Goal: Contribute content: Add original content to the website for others to see

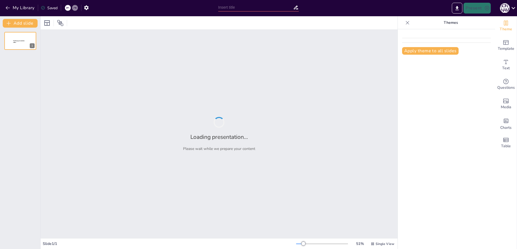
type input "Test Your Knowledge: Science Trivia Challenge"
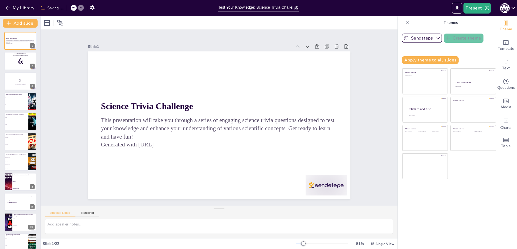
checkbox input "true"
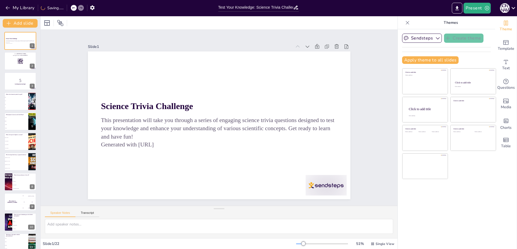
checkbox input "true"
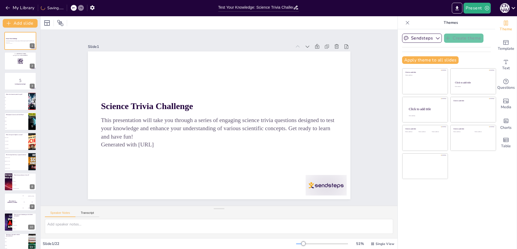
checkbox input "true"
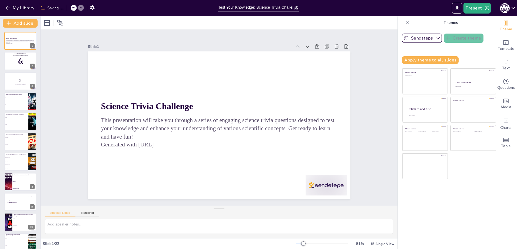
checkbox input "true"
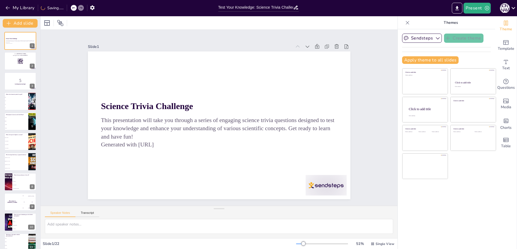
checkbox input "true"
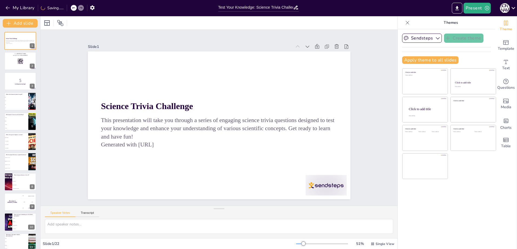
checkbox input "true"
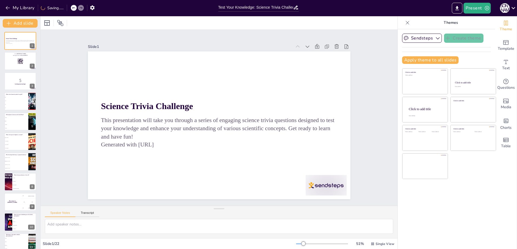
checkbox input "true"
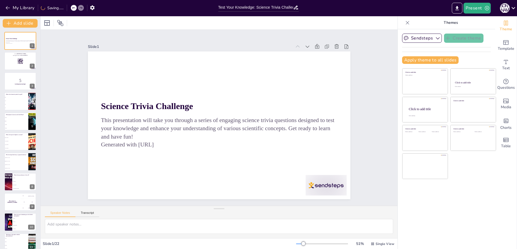
checkbox input "true"
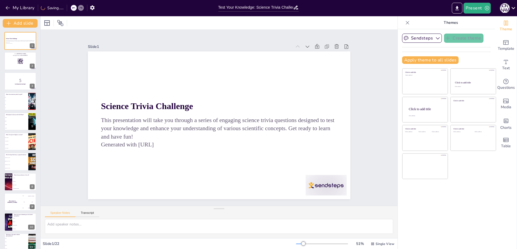
checkbox input "true"
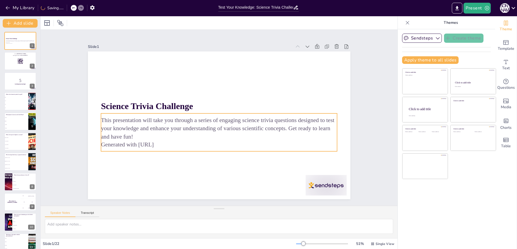
checkbox input "true"
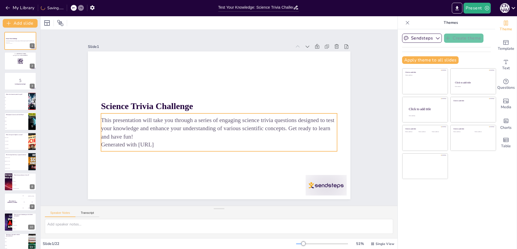
checkbox input "true"
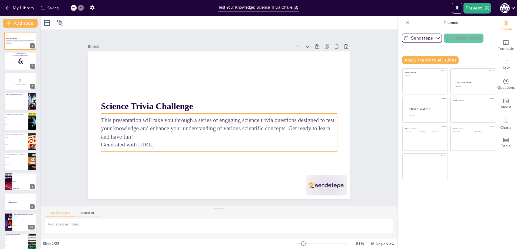
checkbox input "true"
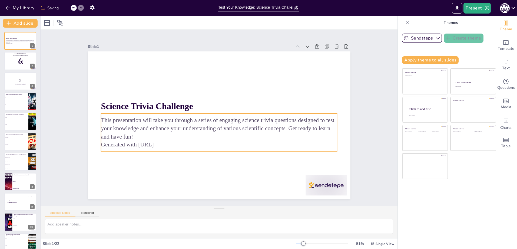
checkbox input "true"
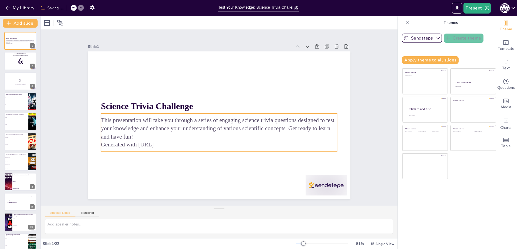
checkbox input "true"
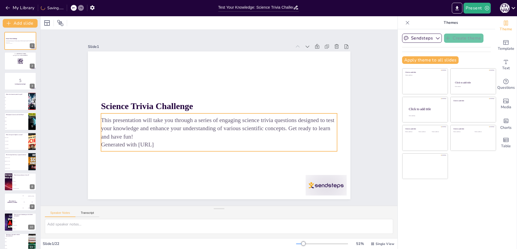
checkbox input "true"
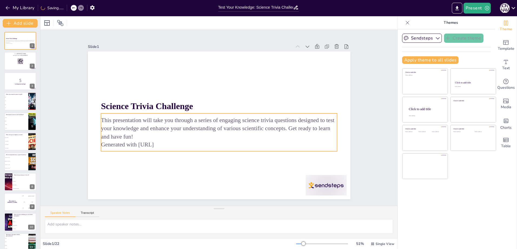
checkbox input "true"
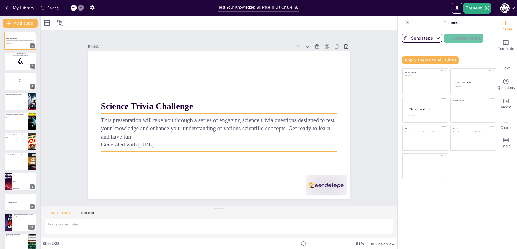
checkbox input "true"
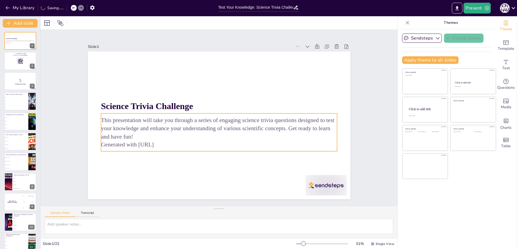
checkbox input "true"
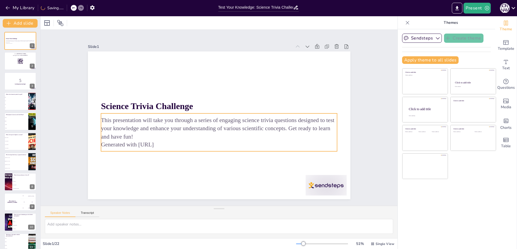
checkbox input "true"
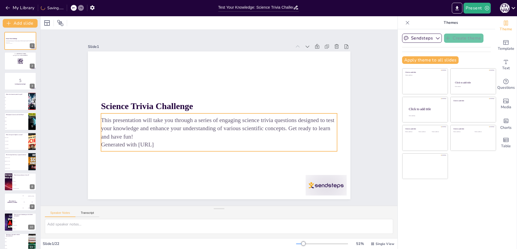
checkbox input "true"
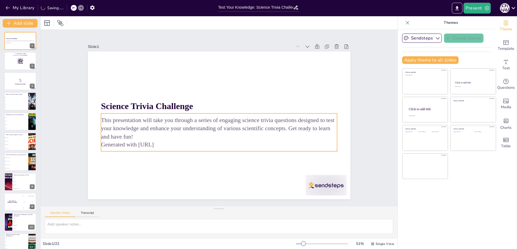
checkbox input "true"
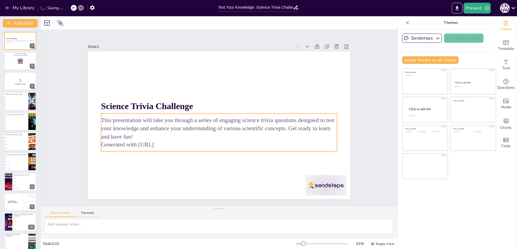
checkbox input "true"
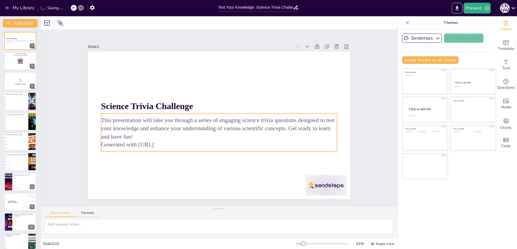
checkbox input "true"
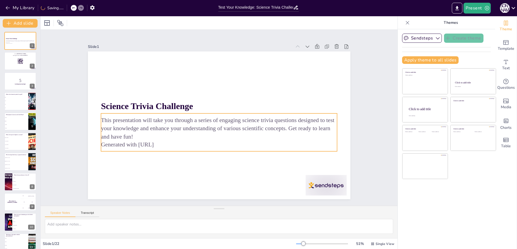
checkbox input "true"
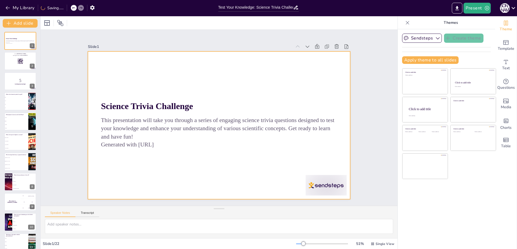
checkbox input "true"
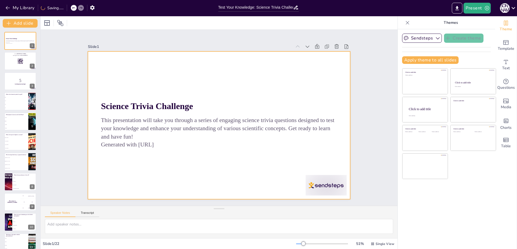
checkbox input "true"
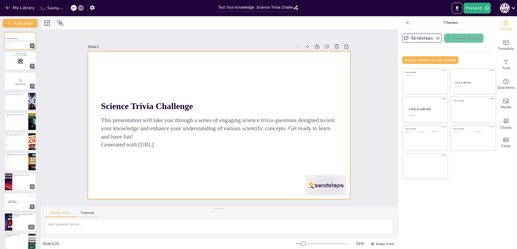
checkbox input "true"
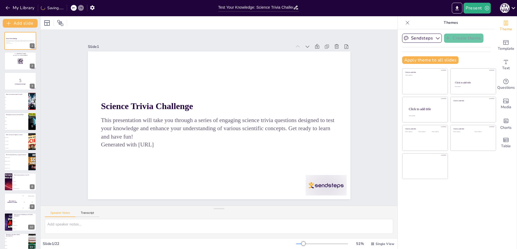
checkbox input "true"
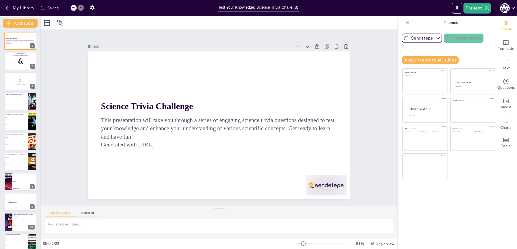
checkbox input "true"
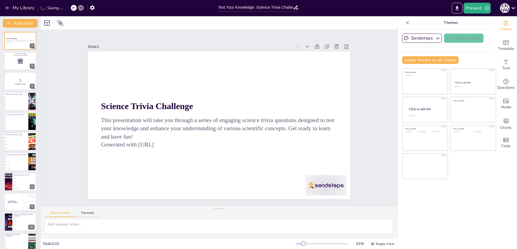
checkbox input "true"
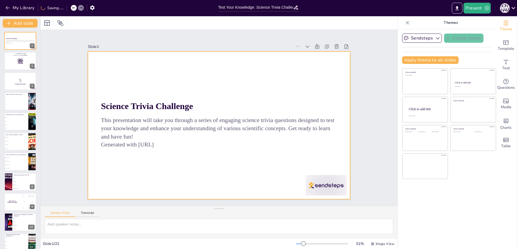
checkbox input "true"
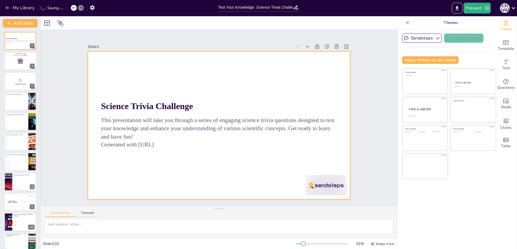
checkbox input "true"
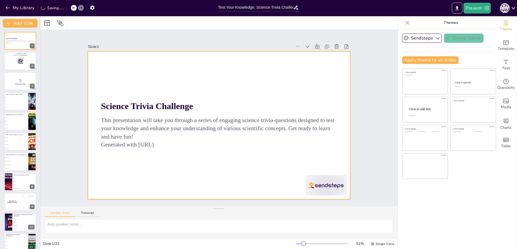
checkbox input "true"
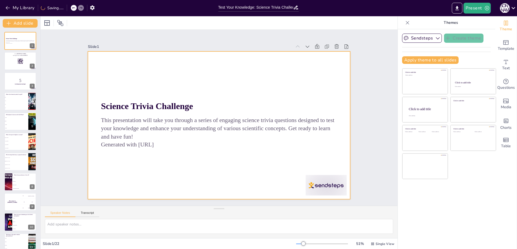
checkbox input "true"
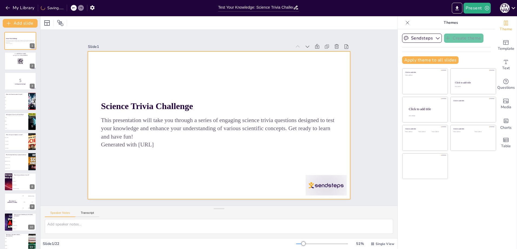
checkbox input "true"
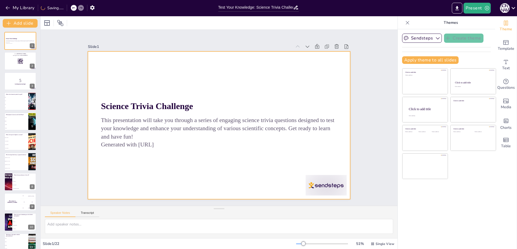
checkbox input "true"
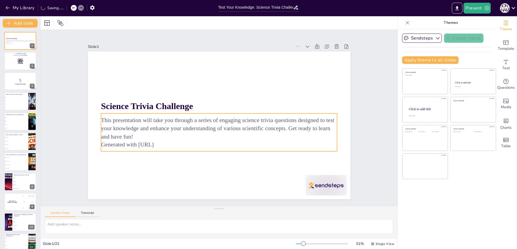
checkbox input "true"
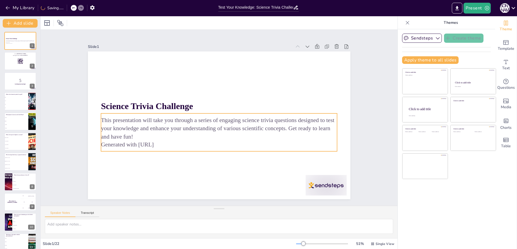
checkbox input "true"
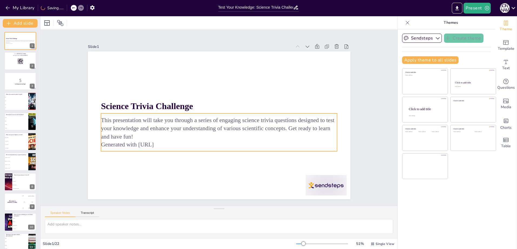
checkbox input "true"
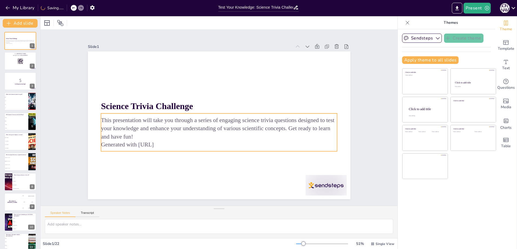
checkbox input "true"
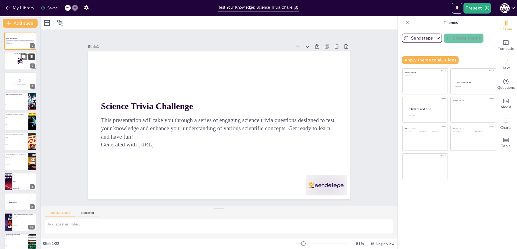
click at [30, 58] on icon at bounding box center [32, 57] width 4 height 4
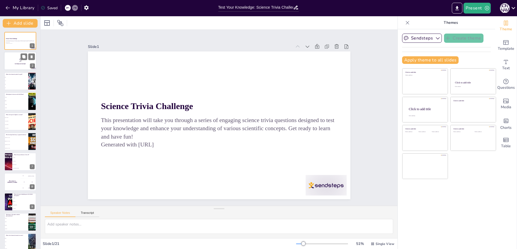
click at [15, 62] on p "5" at bounding box center [20, 60] width 29 height 6
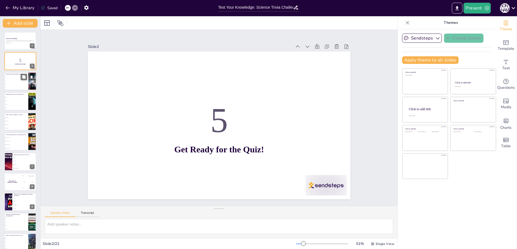
click at [16, 80] on li "Ag" at bounding box center [16, 81] width 24 height 4
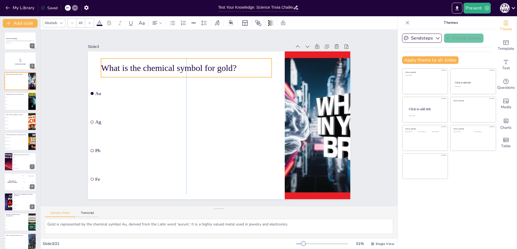
click at [250, 62] on p "What is the chemical symbol for gold?" at bounding box center [191, 65] width 171 height 30
click at [230, 65] on p "What is the chemical symbol for gold?" at bounding box center [191, 65] width 171 height 30
click at [190, 62] on p "What is the chemical symbol for gold?" at bounding box center [186, 68] width 171 height 12
click at [216, 68] on p "What is the chemical symbol for gold?" at bounding box center [191, 65] width 171 height 30
click at [216, 68] on p "What is the chemical symbol for gold?" at bounding box center [186, 68] width 171 height 12
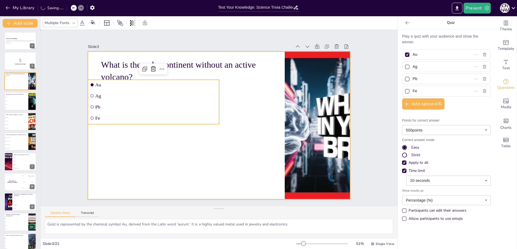
click at [92, 144] on div at bounding box center [218, 125] width 276 height 174
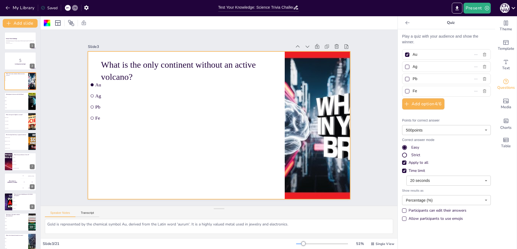
click at [68, 8] on icon at bounding box center [67, 7] width 3 height 3
click at [68, 9] on icon at bounding box center [67, 7] width 3 height 3
click at [69, 9] on icon at bounding box center [67, 7] width 3 height 3
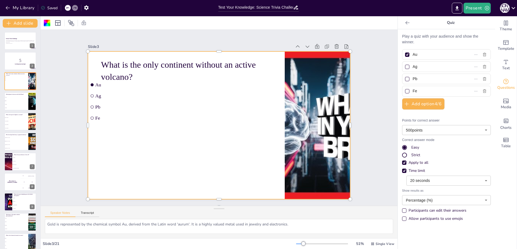
click at [144, 137] on div at bounding box center [219, 125] width 263 height 148
click at [131, 104] on span "Pb" at bounding box center [156, 106] width 122 height 5
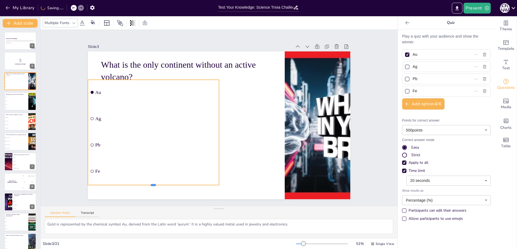
drag, startPoint x: 149, startPoint y: 122, endPoint x: 147, endPoint y: 184, distance: 61.4
click at [147, 184] on div at bounding box center [146, 180] width 131 height 18
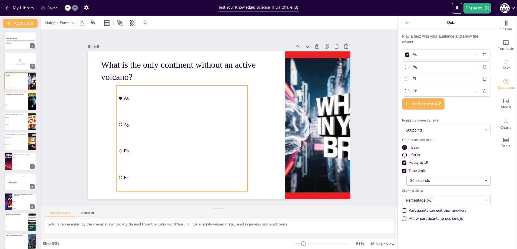
drag, startPoint x: 171, startPoint y: 78, endPoint x: 199, endPoint y: 84, distance: 29.0
click at [199, 84] on li "Au" at bounding box center [187, 91] width 134 height 52
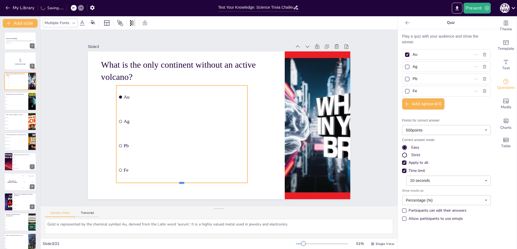
drag, startPoint x: 177, startPoint y: 128, endPoint x: 167, endPoint y: 181, distance: 53.8
click at [167, 183] on div at bounding box center [181, 185] width 131 height 4
click at [119, 120] on input "checkbox" at bounding box center [120, 121] width 3 height 3
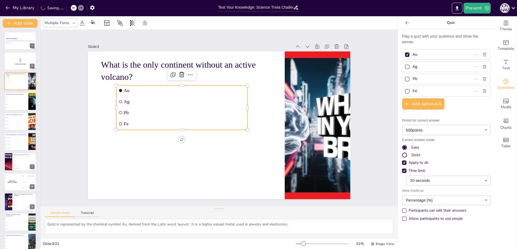
click at [118, 102] on li "Ag" at bounding box center [181, 102] width 131 height 10
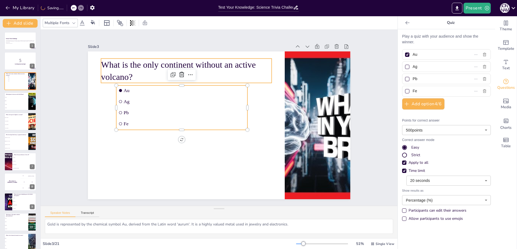
click at [226, 61] on p "What is the only continent without an active volcano?" at bounding box center [186, 70] width 171 height 25
click at [169, 118] on li "Fe" at bounding box center [181, 123] width 131 height 10
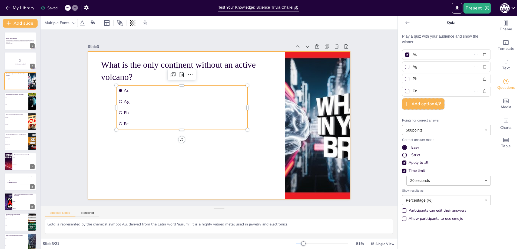
click at [138, 133] on div at bounding box center [218, 125] width 276 height 174
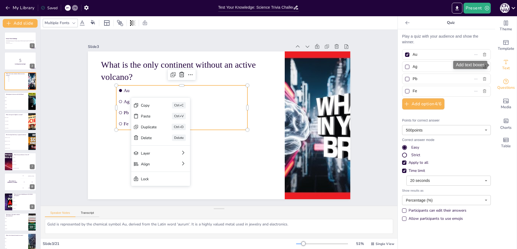
click at [506, 64] on div "Text" at bounding box center [506, 64] width 22 height 19
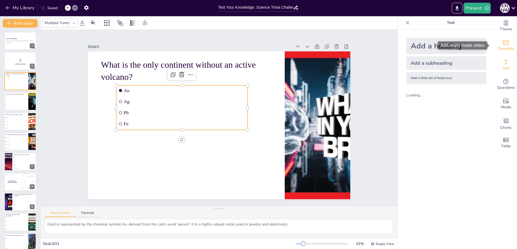
click at [507, 46] on span "Template" at bounding box center [506, 49] width 17 height 6
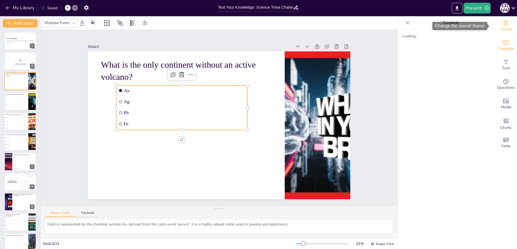
click at [504, 27] on span "Theme" at bounding box center [506, 29] width 12 height 6
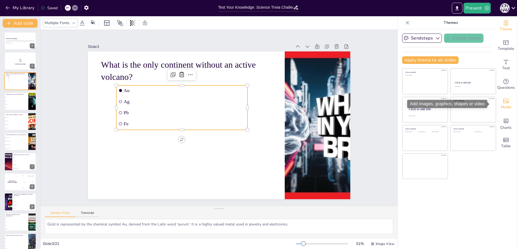
click at [502, 110] on div "Media" at bounding box center [506, 103] width 22 height 19
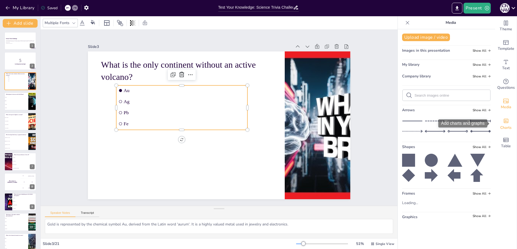
click at [506, 126] on span "Charts" at bounding box center [505, 128] width 11 height 6
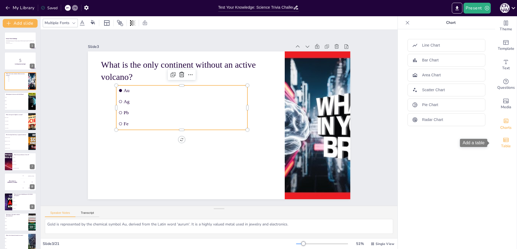
click at [503, 139] on icon "Add a table" at bounding box center [505, 140] width 5 height 4
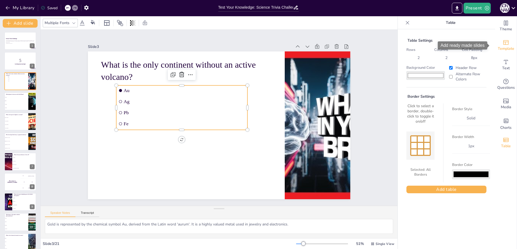
click at [507, 48] on span "Template" at bounding box center [506, 49] width 17 height 6
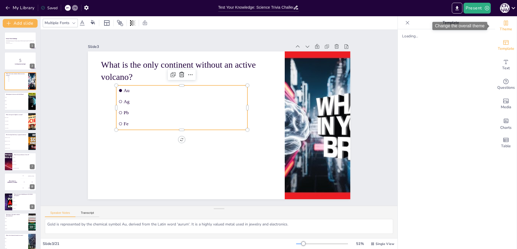
click at [505, 32] on span "Theme" at bounding box center [506, 29] width 12 height 6
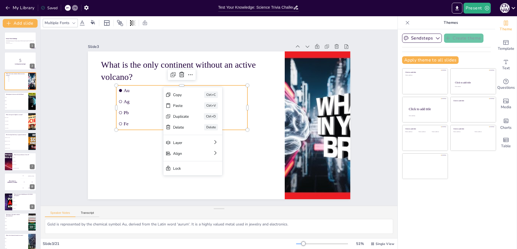
click at [129, 88] on span "Au" at bounding box center [185, 90] width 122 height 5
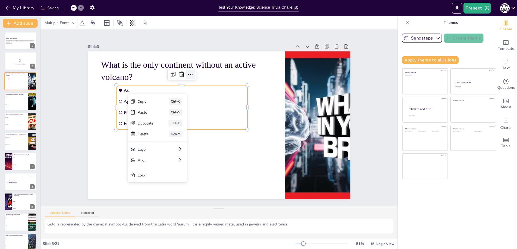
click at [217, 70] on icon at bounding box center [221, 65] width 9 height 9
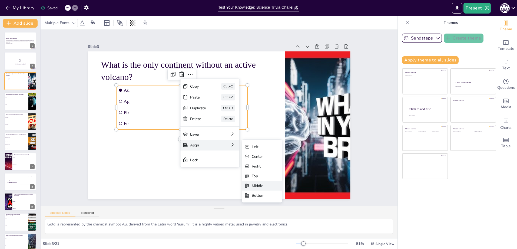
click at [265, 226] on div "Middle" at bounding box center [268, 237] width 41 height 22
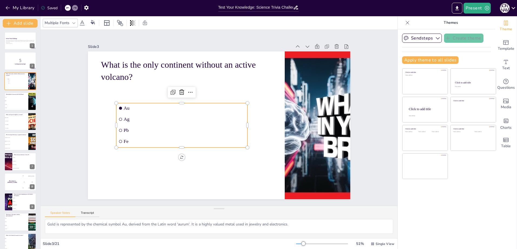
click at [128, 115] on span "Ag" at bounding box center [185, 116] width 122 height 18
click at [128, 115] on span "Ag" at bounding box center [185, 108] width 117 height 43
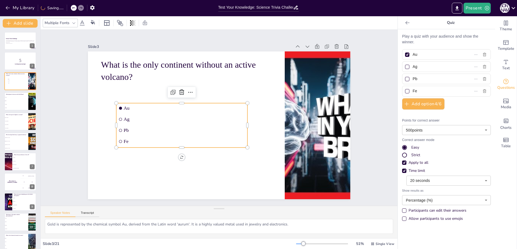
click at [421, 94] on input "Fe" at bounding box center [438, 91] width 50 height 8
click at [418, 55] on input "Au" at bounding box center [438, 55] width 50 height 8
click at [420, 66] on input "Ag" at bounding box center [438, 67] width 50 height 8
drag, startPoint x: 420, startPoint y: 66, endPoint x: 406, endPoint y: 69, distance: 13.8
click at [406, 69] on label "Ag" at bounding box center [438, 67] width 68 height 8
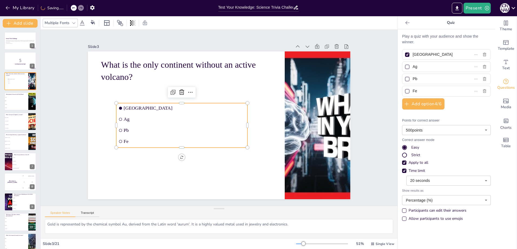
click at [413, 69] on input "Ag" at bounding box center [438, 67] width 50 height 8
drag, startPoint x: 420, startPoint y: 78, endPoint x: 398, endPoint y: 82, distance: 22.8
click at [398, 82] on div "Play a quiz with your audience and show the winner. Australia North America Pb …" at bounding box center [446, 139] width 97 height 220
drag, startPoint x: 424, startPoint y: 91, endPoint x: 404, endPoint y: 91, distance: 20.6
click at [404, 91] on label "Fe" at bounding box center [438, 91] width 68 height 8
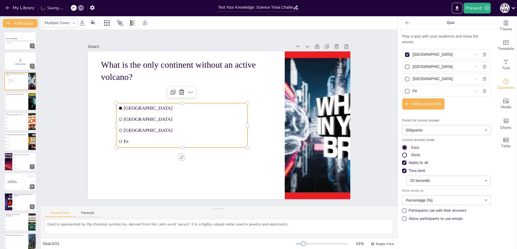
click at [413, 91] on input "Fe" at bounding box center [438, 91] width 50 height 8
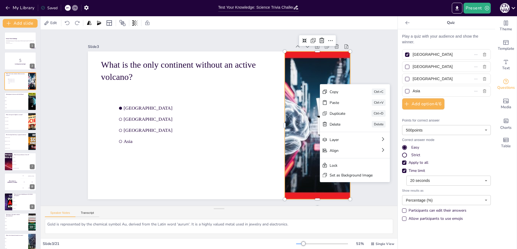
click at [311, 112] on div at bounding box center [316, 135] width 276 height 174
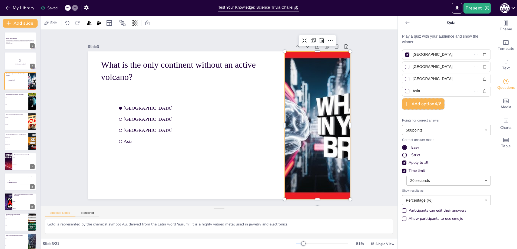
click at [325, 119] on div at bounding box center [317, 125] width 262 height 148
click at [329, 61] on div at bounding box center [317, 125] width 262 height 148
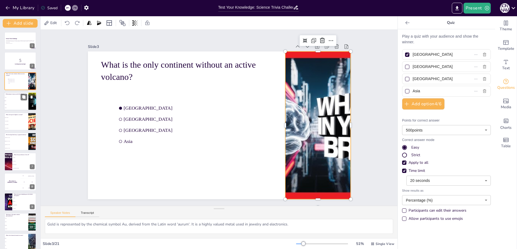
click at [24, 102] on li "Mars" at bounding box center [16, 101] width 24 height 4
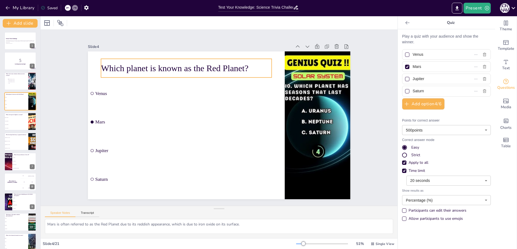
click at [232, 64] on p "Which planet is known as the Red Planet?" at bounding box center [186, 68] width 171 height 12
click at [242, 67] on p "Which planet is known as the Red Planet?" at bounding box center [186, 68] width 171 height 12
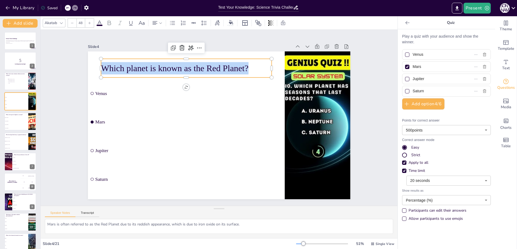
drag, startPoint x: 250, startPoint y: 65, endPoint x: 49, endPoint y: 65, distance: 201.0
click at [52, 67] on div "Slide 1 Science Trivia Challenge This presentation will take you through a seri…" at bounding box center [219, 118] width 357 height 176
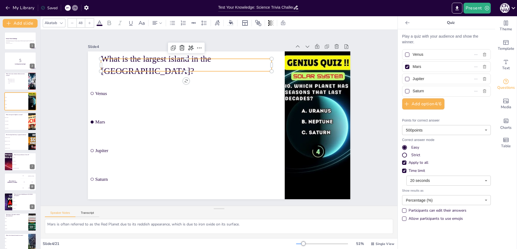
click at [425, 56] on input "Venus" at bounding box center [438, 55] width 50 height 8
drag, startPoint x: 427, startPoint y: 69, endPoint x: 394, endPoint y: 67, distance: 33.1
click at [398, 67] on div "Play a quiz with your audience and show the winner. Jamaica Mars Jupiter Saturn…" at bounding box center [446, 139] width 97 height 220
drag, startPoint x: 441, startPoint y: 79, endPoint x: 404, endPoint y: 80, distance: 36.5
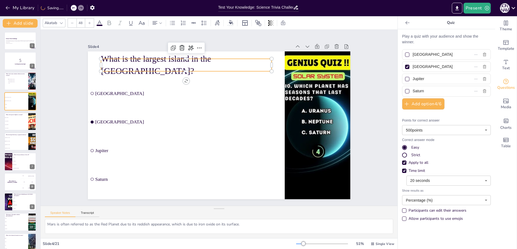
click at [404, 80] on label "Jupiter" at bounding box center [438, 79] width 68 height 8
click at [413, 80] on input "Jupiter" at bounding box center [438, 79] width 50 height 8
drag, startPoint x: 433, startPoint y: 93, endPoint x: 374, endPoint y: 91, distance: 59.0
click at [380, 90] on div "Document fonts Akatab Recently used Mulish Popular fonts Fonts Add slide Scienc…" at bounding box center [258, 132] width 517 height 233
click at [405, 93] on div at bounding box center [407, 91] width 4 height 4
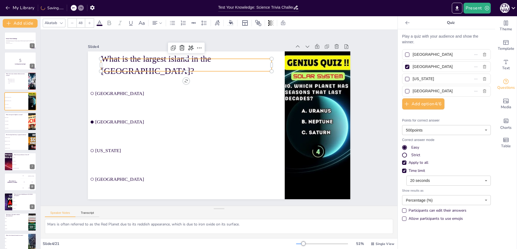
click at [413, 93] on input "[GEOGRAPHIC_DATA]" at bounding box center [438, 91] width 50 height 8
click at [405, 67] on div at bounding box center [407, 67] width 4 height 4
click at [413, 67] on input "[GEOGRAPHIC_DATA]" at bounding box center [438, 67] width 50 height 8
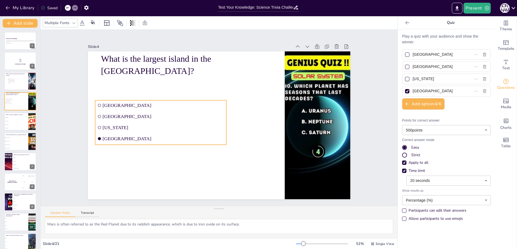
drag, startPoint x: 199, startPoint y: 79, endPoint x: 208, endPoint y: 98, distance: 21.1
click at [207, 98] on li "[GEOGRAPHIC_DATA]" at bounding box center [163, 99] width 132 height 24
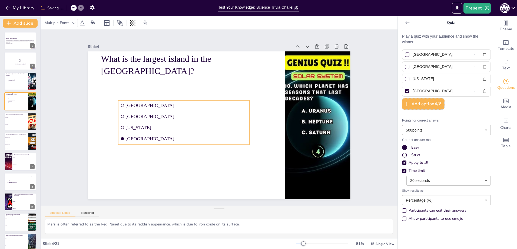
drag, startPoint x: 183, startPoint y: 97, endPoint x: 205, endPoint y: 98, distance: 22.2
click at [205, 98] on li "[GEOGRAPHIC_DATA]" at bounding box center [186, 102] width 132 height 24
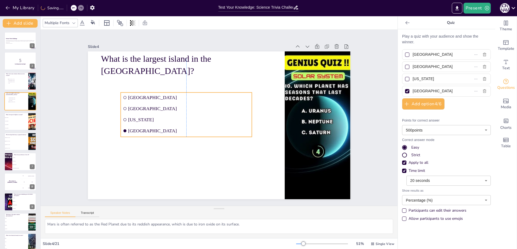
drag, startPoint x: 181, startPoint y: 142, endPoint x: 184, endPoint y: 134, distance: 8.5
click at [184, 134] on ul "[GEOGRAPHIC_DATA] [GEOGRAPHIC_DATA] [US_STATE] [GEOGRAPHIC_DATA]" at bounding box center [186, 115] width 131 height 44
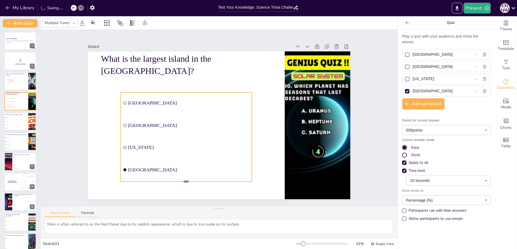
drag, startPoint x: 182, startPoint y: 134, endPoint x: 180, endPoint y: 180, distance: 45.5
click at [180, 180] on div at bounding box center [179, 180] width 131 height 18
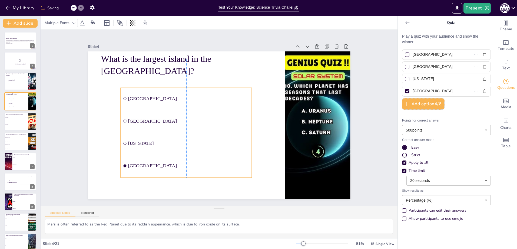
drag, startPoint x: 197, startPoint y: 92, endPoint x: 197, endPoint y: 87, distance: 4.6
click at [197, 88] on li "[GEOGRAPHIC_DATA]" at bounding box center [186, 98] width 131 height 21
drag, startPoint x: 182, startPoint y: 130, endPoint x: 181, endPoint y: 173, distance: 43.3
click at [181, 175] on div at bounding box center [186, 177] width 131 height 4
click at [504, 52] on span "Template" at bounding box center [506, 49] width 17 height 6
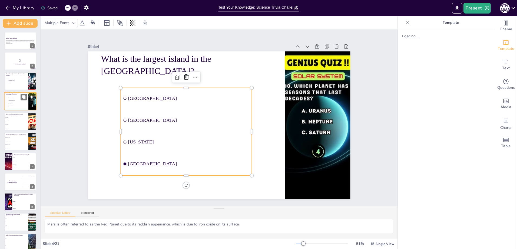
drag, startPoint x: 20, startPoint y: 82, endPoint x: 15, endPoint y: 104, distance: 22.2
click at [20, 83] on ul "[GEOGRAPHIC_DATA] [GEOGRAPHIC_DATA] [GEOGRAPHIC_DATA] [GEOGRAPHIC_DATA]" at bounding box center [16, 80] width 16 height 5
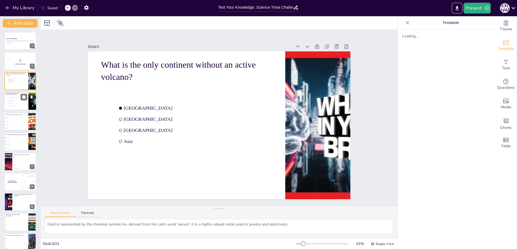
click at [15, 104] on li "[US_STATE]" at bounding box center [16, 103] width 16 height 3
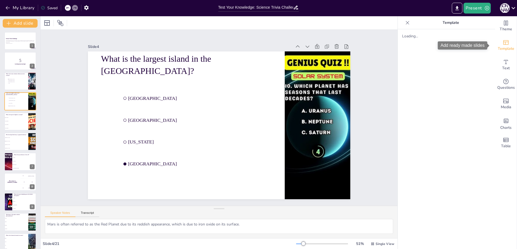
click at [505, 46] on span "Template" at bounding box center [506, 49] width 17 height 6
click at [403, 27] on div at bounding box center [407, 22] width 9 height 9
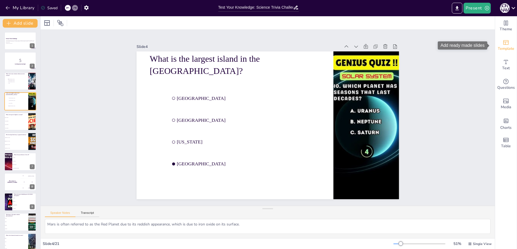
click at [506, 52] on span "Template" at bounding box center [506, 49] width 17 height 6
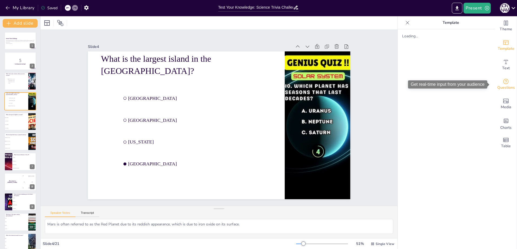
click at [505, 93] on div "Questions" at bounding box center [506, 84] width 22 height 19
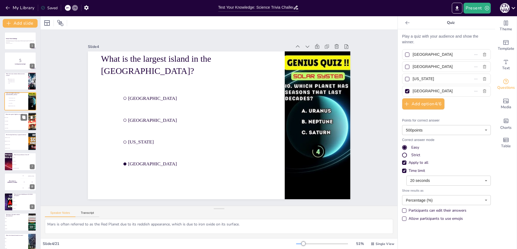
click at [24, 128] on span "600,000 km/s" at bounding box center [16, 128] width 23 height 1
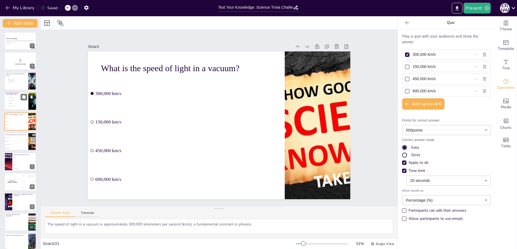
click at [24, 101] on li "[GEOGRAPHIC_DATA]" at bounding box center [16, 100] width 16 height 3
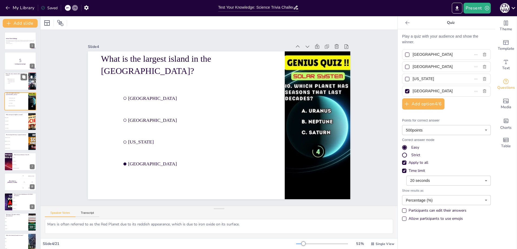
click at [18, 85] on div at bounding box center [20, 81] width 32 height 18
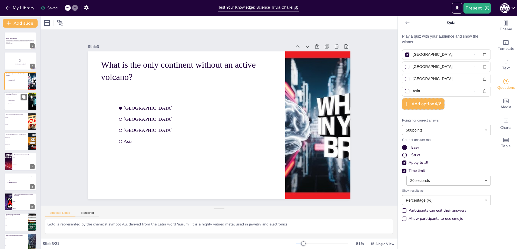
click at [17, 103] on li "[US_STATE]" at bounding box center [16, 103] width 16 height 3
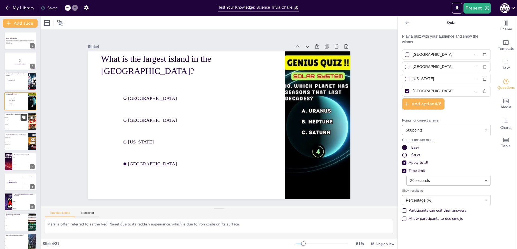
click at [21, 120] on button at bounding box center [24, 117] width 6 height 6
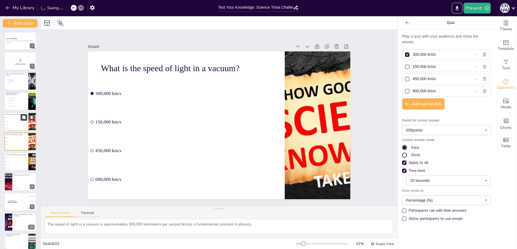
scroll to position [3, 0]
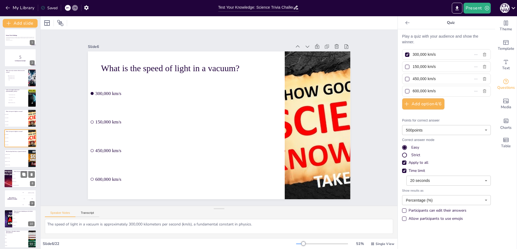
click at [10, 160] on li "[PERSON_NAME]" at bounding box center [16, 161] width 24 height 3
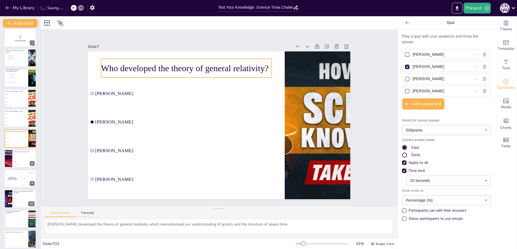
click at [246, 68] on p "Who developed the theory of general relativity?" at bounding box center [191, 65] width 171 height 30
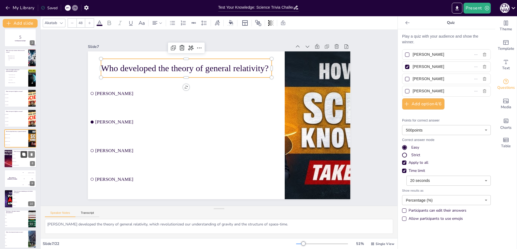
click at [26, 153] on icon at bounding box center [24, 154] width 4 height 4
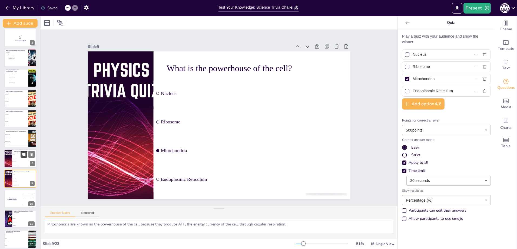
scroll to position [64, 0]
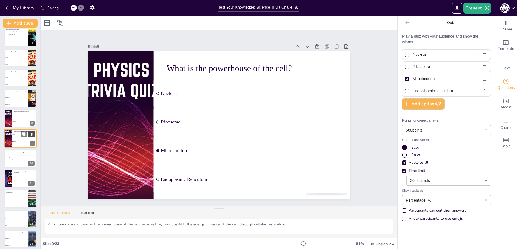
click at [31, 134] on icon at bounding box center [32, 134] width 2 height 3
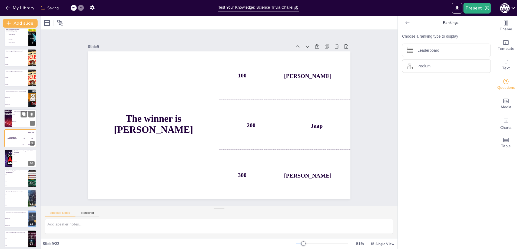
click at [14, 118] on li "Ribosome" at bounding box center [24, 118] width 24 height 4
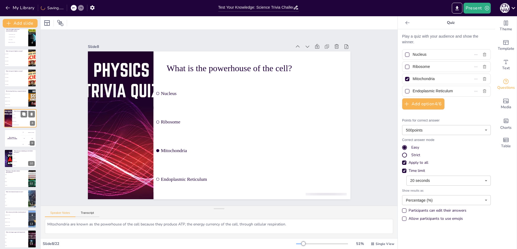
scroll to position [44, 0]
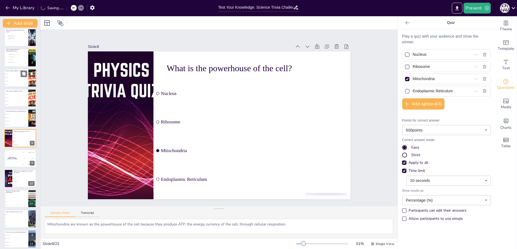
drag, startPoint x: 13, startPoint y: 110, endPoint x: 14, endPoint y: 107, distance: 3.2
click at [13, 110] on div "Who developed the theory of general relativity?" at bounding box center [16, 111] width 21 height 2
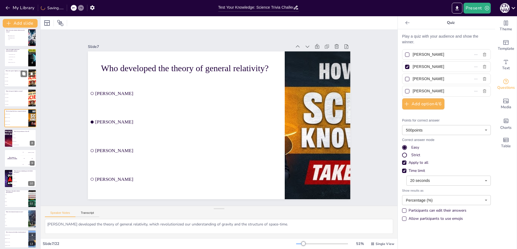
scroll to position [23, 0]
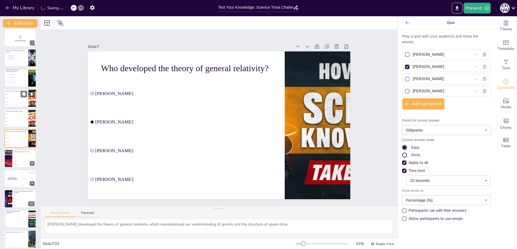
click at [15, 100] on li "450,000 km/s" at bounding box center [16, 102] width 24 height 4
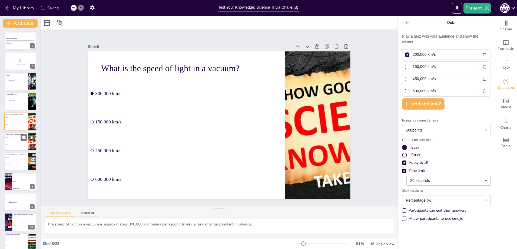
click at [21, 141] on span "150,000 km/s" at bounding box center [16, 141] width 23 height 1
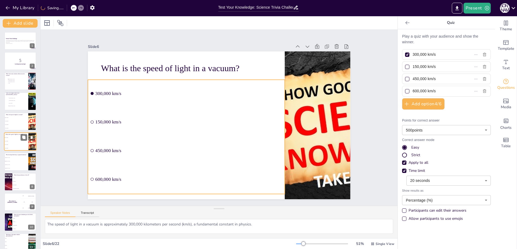
scroll to position [3, 0]
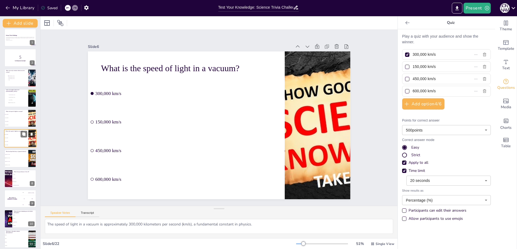
click at [32, 134] on icon at bounding box center [32, 134] width 2 height 3
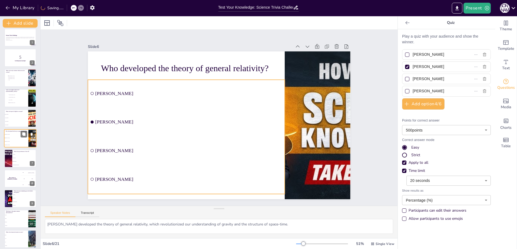
click at [13, 141] on span "[PERSON_NAME]" at bounding box center [16, 141] width 23 height 1
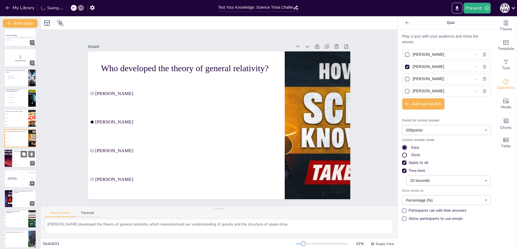
click at [17, 160] on li "Mitochondria" at bounding box center [24, 162] width 24 height 4
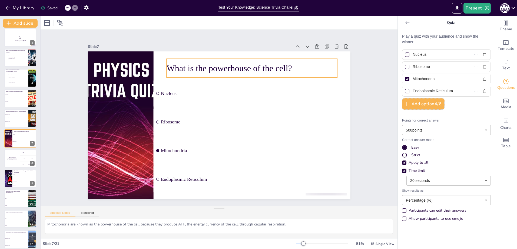
click at [280, 66] on p "What is the powerhouse of the cell?" at bounding box center [257, 72] width 171 height 30
click at [289, 68] on p "What is the powerhouse of the cell?" at bounding box center [257, 72] width 171 height 30
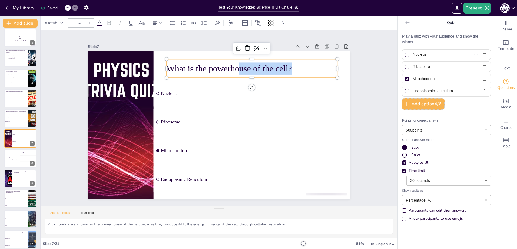
drag, startPoint x: 300, startPoint y: 65, endPoint x: 151, endPoint y: 65, distance: 149.6
click at [154, 63] on div "Nucleus Ribosome Mitochondria Endoplasmic Reticulum What is the powerhouse of t…" at bounding box center [218, 125] width 277 height 174
drag, startPoint x: 279, startPoint y: 69, endPoint x: 282, endPoint y: 68, distance: 2.8
click at [280, 69] on p "What is the powerhouse of the cell?" at bounding box center [257, 72] width 171 height 30
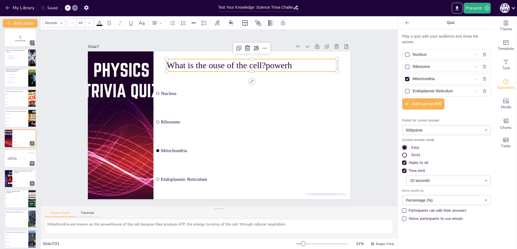
click at [272, 62] on p "What is the ouse of the cell?powerh" at bounding box center [257, 69] width 171 height 30
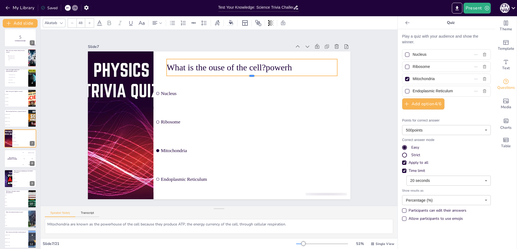
drag, startPoint x: 249, startPoint y: 70, endPoint x: 250, endPoint y: 75, distance: 5.6
click at [250, 75] on div at bounding box center [256, 81] width 170 height 22
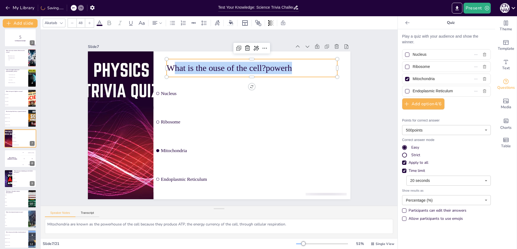
drag, startPoint x: 298, startPoint y: 65, endPoint x: 168, endPoint y: 65, distance: 129.8
click at [168, 65] on p "What is the ouse of the cell?powerh" at bounding box center [252, 68] width 171 height 12
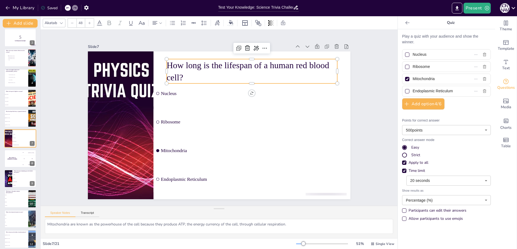
click at [428, 54] on input "Nucleus" at bounding box center [438, 55] width 50 height 8
drag, startPoint x: 435, startPoint y: 70, endPoint x: 408, endPoint y: 65, distance: 27.1
click at [411, 65] on span "Ribosome" at bounding box center [436, 67] width 50 height 8
click at [413, 65] on input "Ribosome" at bounding box center [438, 67] width 50 height 8
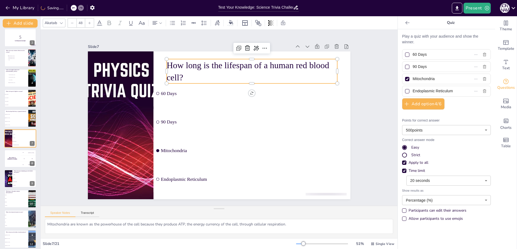
drag, startPoint x: 447, startPoint y: 80, endPoint x: 354, endPoint y: 79, distance: 93.1
click at [354, 79] on div "Document fonts Akatab Recently used Mulish Popular fonts Fonts Add slide Scienc…" at bounding box center [258, 132] width 517 height 233
click at [455, 88] on label "Endoplasmic Reticulum" at bounding box center [438, 91] width 68 height 8
click at [455, 88] on input "Endoplasmic Reticulum" at bounding box center [438, 91] width 50 height 8
drag, startPoint x: 452, startPoint y: 91, endPoint x: 406, endPoint y: 97, distance: 46.1
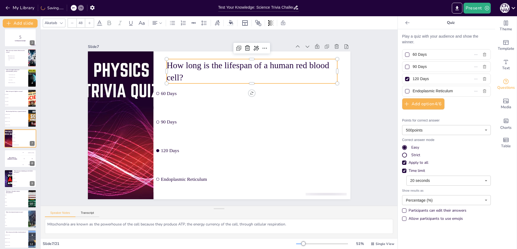
click at [406, 97] on div "Play a quiz with your audience and show the winner. 60 Days 90 Days 120 Days En…" at bounding box center [446, 129] width 89 height 190
click at [22, 159] on div "200 Jaap" at bounding box center [28, 159] width 16 height 6
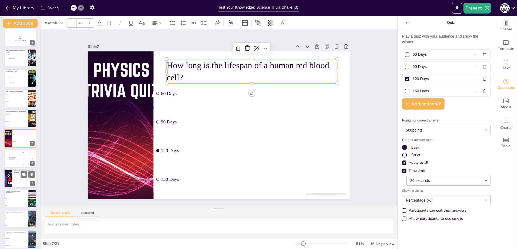
scroll to position [44, 0]
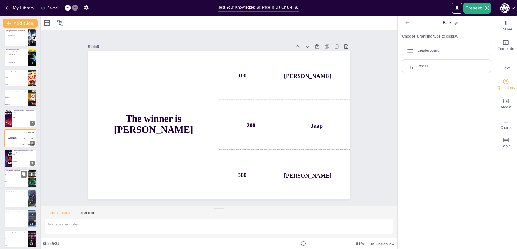
drag, startPoint x: 12, startPoint y: 156, endPoint x: 14, endPoint y: 156, distance: 2.7
click at [11, 156] on div at bounding box center [8, 158] width 32 height 18
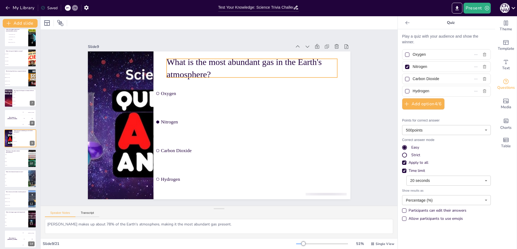
click at [211, 70] on p "What is the most abundant gas in the Earth's atmosphere?" at bounding box center [262, 76] width 172 height 60
click at [212, 73] on p "What is the most abundant gas in the Earth's atmosphere?" at bounding box center [257, 72] width 172 height 42
click at [212, 73] on p "What is the most abundant gas in the Earth's atmosphere?" at bounding box center [252, 68] width 171 height 25
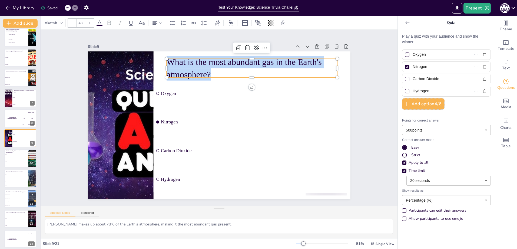
drag, startPoint x: 213, startPoint y: 72, endPoint x: 165, endPoint y: 58, distance: 50.3
click at [171, 58] on p "What is the most abundant gas in the Earth's atmosphere?" at bounding box center [257, 72] width 172 height 42
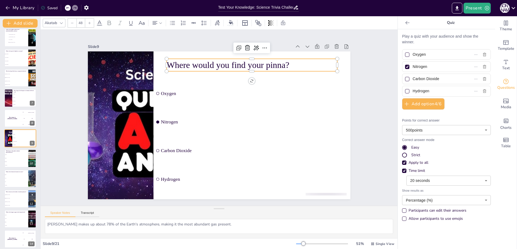
click at [438, 57] on input "Oxygen" at bounding box center [438, 55] width 50 height 8
click at [434, 67] on input "Nitrogen" at bounding box center [438, 67] width 50 height 8
click at [451, 80] on input "Carbon Dioxide" at bounding box center [438, 79] width 50 height 8
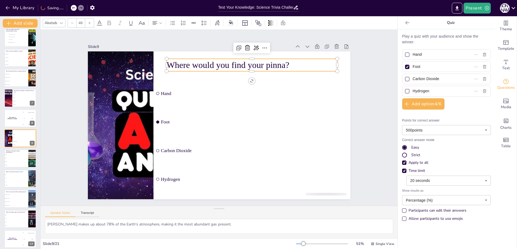
click at [451, 80] on input "Carbon Dioxide" at bounding box center [438, 79] width 50 height 8
click at [443, 81] on input "Carbon Dioxide" at bounding box center [438, 79] width 50 height 8
drag, startPoint x: 447, startPoint y: 78, endPoint x: 357, endPoint y: 80, distance: 90.4
click at [357, 80] on div "Document fonts Akatab Recently used Mulish Popular fonts Fonts Add slide Scienc…" at bounding box center [258, 132] width 517 height 233
click at [437, 91] on input "Hydrogen" at bounding box center [438, 91] width 50 height 8
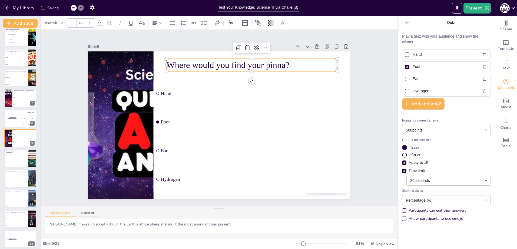
click at [437, 91] on input "Hydrogen" at bounding box center [438, 91] width 50 height 8
click at [405, 80] on div at bounding box center [407, 79] width 4 height 4
click at [413, 80] on input "Ear" at bounding box center [438, 79] width 50 height 8
click at [405, 69] on div at bounding box center [407, 67] width 4 height 4
click at [413, 69] on input "Foot" at bounding box center [438, 67] width 50 height 8
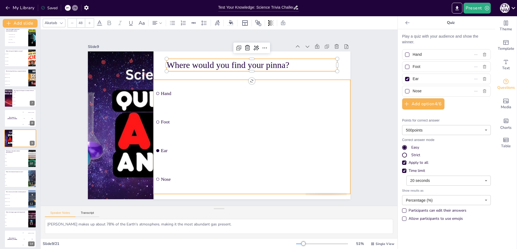
click at [235, 83] on li "Hand" at bounding box center [254, 97] width 199 height 48
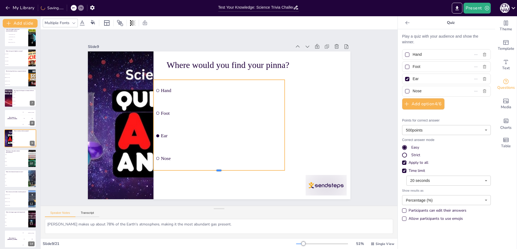
drag, startPoint x: 215, startPoint y: 122, endPoint x: 209, endPoint y: 168, distance: 46.8
click at [209, 168] on div at bounding box center [192, 165] width 116 height 70
drag, startPoint x: 281, startPoint y: 95, endPoint x: 324, endPoint y: 114, distance: 46.3
click at [325, 114] on div at bounding box center [327, 125] width 4 height 91
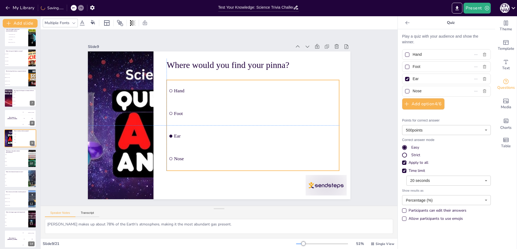
drag, startPoint x: 237, startPoint y: 78, endPoint x: 250, endPoint y: 79, distance: 13.3
click at [250, 80] on li "Hand" at bounding box center [253, 91] width 173 height 22
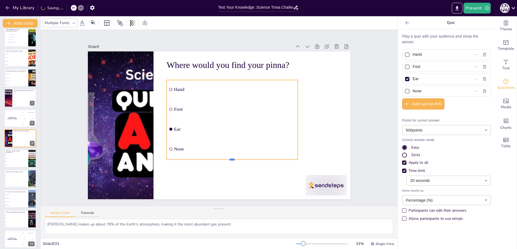
drag, startPoint x: 229, startPoint y: 123, endPoint x: 233, endPoint y: 158, distance: 35.4
click at [233, 159] on div at bounding box center [232, 161] width 131 height 4
drag, startPoint x: 295, startPoint y: 118, endPoint x: 316, endPoint y: 126, distance: 22.5
click at [316, 126] on div at bounding box center [320, 131] width 13 height 80
click at [461, 199] on body "My Library Saved Test Your Knowledge: Science Trivia Challenge Present [PERSON_…" at bounding box center [258, 124] width 517 height 249
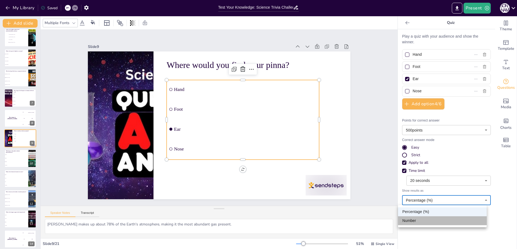
click at [429, 221] on li "Number" at bounding box center [442, 220] width 89 height 9
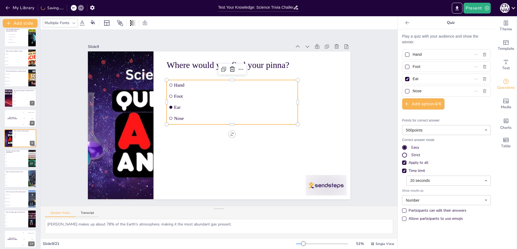
click at [403, 219] on div "Allow participants to use emojis" at bounding box center [404, 218] width 3 height 3
click at [11, 153] on li "Roots" at bounding box center [16, 155] width 24 height 4
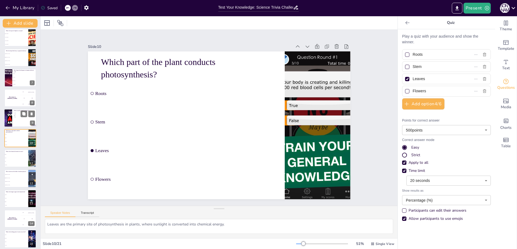
click at [22, 120] on div at bounding box center [20, 118] width 32 height 18
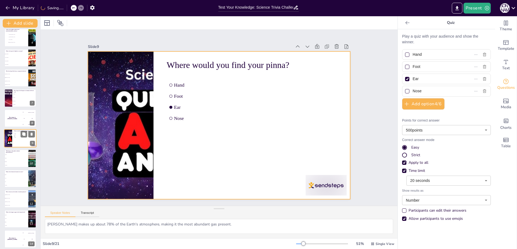
click at [16, 139] on div at bounding box center [20, 138] width 32 height 18
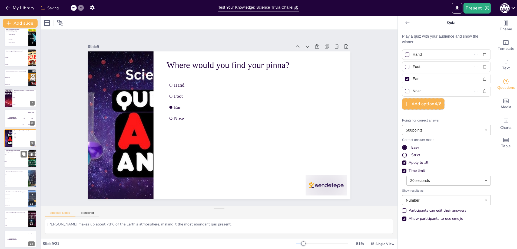
click at [17, 158] on span "Stem" at bounding box center [16, 158] width 23 height 1
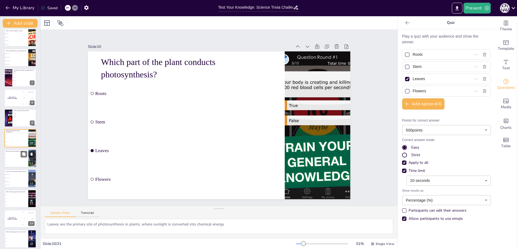
click at [17, 162] on span "O2" at bounding box center [16, 161] width 23 height 1
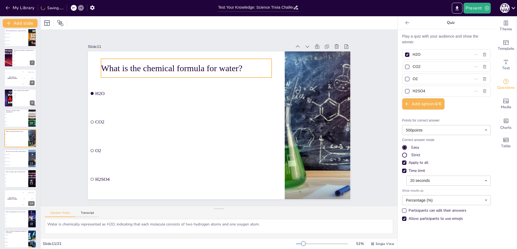
click at [233, 73] on div "What is the chemical formula for water?" at bounding box center [186, 68] width 171 height 19
click at [243, 67] on p "What is the chemical formula for water?" at bounding box center [186, 68] width 171 height 12
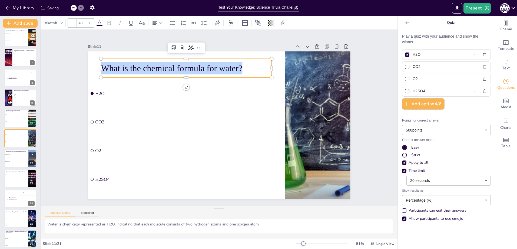
drag, startPoint x: 251, startPoint y: 64, endPoint x: 100, endPoint y: 70, distance: 151.1
click at [101, 70] on p "What is the chemical formula for water?" at bounding box center [186, 68] width 171 height 12
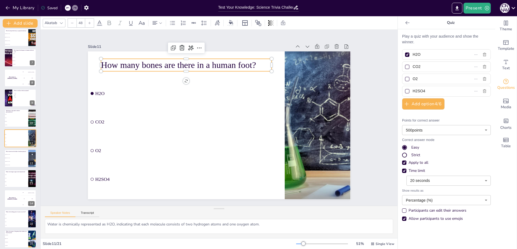
click at [436, 55] on input "H2O" at bounding box center [438, 55] width 50 height 8
click at [424, 70] on input "CO2" at bounding box center [438, 67] width 50 height 8
click at [415, 79] on input "O2" at bounding box center [438, 79] width 50 height 8
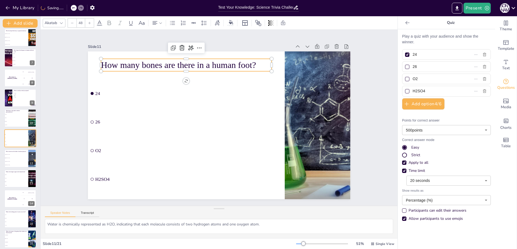
click at [415, 79] on input "O2" at bounding box center [438, 79] width 50 height 8
click at [434, 90] on input "H2SO4" at bounding box center [438, 91] width 50 height 8
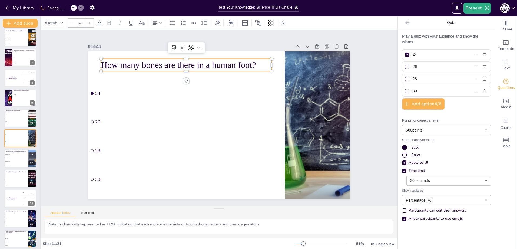
click at [405, 66] on div at bounding box center [407, 67] width 4 height 4
click at [413, 66] on input "26" at bounding box center [438, 67] width 50 height 8
click at [404, 57] on div at bounding box center [407, 54] width 6 height 6
click at [413, 57] on input "24" at bounding box center [438, 55] width 50 height 8
click at [15, 157] on li "[PERSON_NAME]" at bounding box center [16, 158] width 24 height 4
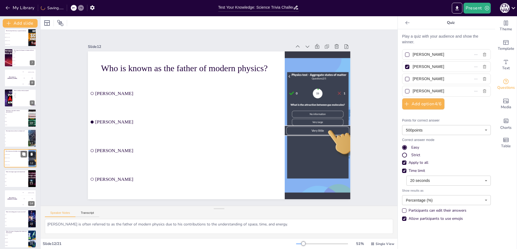
scroll to position [124, 0]
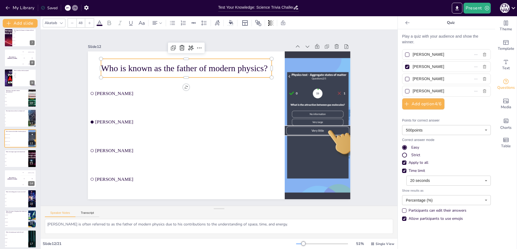
click at [240, 67] on p "Who is known as the father of modern physics?" at bounding box center [191, 65] width 171 height 30
click at [240, 67] on p "Who is known as the father of modern physics?" at bounding box center [186, 68] width 171 height 12
click at [241, 66] on p "Who is known as the father of modern physics?" at bounding box center [186, 68] width 171 height 12
click at [265, 66] on p "Who is known as the father of modern physics?" at bounding box center [198, 62] width 170 height 47
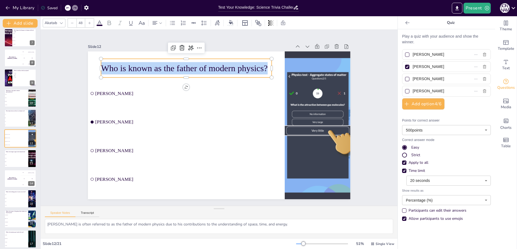
drag, startPoint x: 265, startPoint y: 66, endPoint x: 44, endPoint y: 65, distance: 220.7
click at [44, 65] on div "Slide 1 Science Trivia Challenge This presentation will take you through a seri…" at bounding box center [219, 118] width 374 height 212
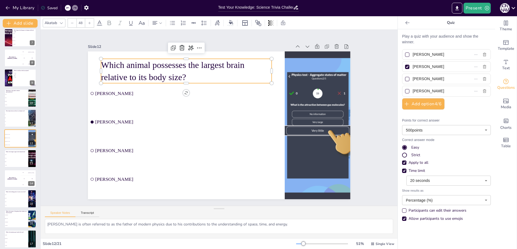
click at [439, 57] on input "[PERSON_NAME]" at bounding box center [438, 55] width 50 height 8
drag, startPoint x: 447, startPoint y: 65, endPoint x: 373, endPoint y: 73, distance: 74.8
click at [373, 73] on div "Document fonts Akatab Recently used Mulish Popular fonts Fonts Add slide Scienc…" at bounding box center [258, 132] width 517 height 233
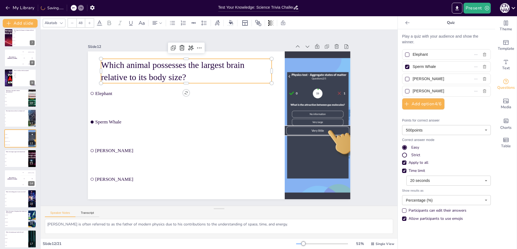
drag, startPoint x: 444, startPoint y: 76, endPoint x: 364, endPoint y: 83, distance: 80.7
click at [364, 83] on div "Document fonts Akatab Recently used Mulish Popular fonts Fonts Add slide Scienc…" at bounding box center [258, 132] width 517 height 233
drag, startPoint x: 451, startPoint y: 91, endPoint x: 390, endPoint y: 96, distance: 61.6
click at [390, 96] on div "Document fonts Akatab Recently used Mulish Popular fonts Fonts Add slide Scienc…" at bounding box center [258, 132] width 517 height 233
click at [11, 155] on li "Heart" at bounding box center [16, 155] width 24 height 4
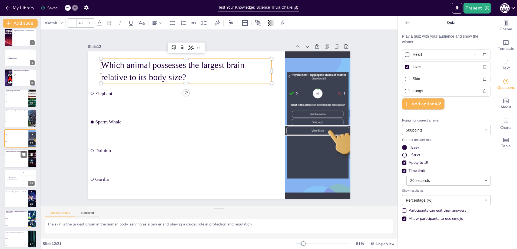
scroll to position [144, 0]
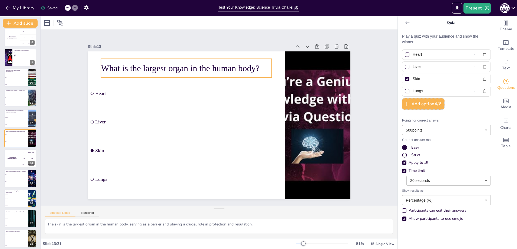
click at [253, 68] on p "What is the largest organ in the human body?" at bounding box center [191, 65] width 171 height 30
click at [259, 67] on p "What is the largest organ in the human body?" at bounding box center [203, 60] width 166 height 64
click at [259, 67] on p "What is the largest organ in the human body?" at bounding box center [198, 63] width 170 height 48
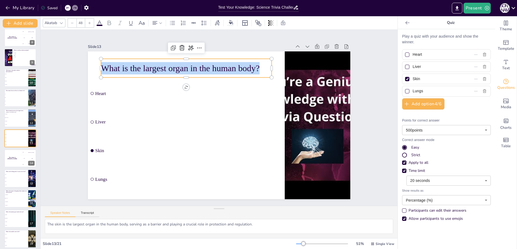
drag, startPoint x: 261, startPoint y: 65, endPoint x: 77, endPoint y: 58, distance: 184.4
click at [77, 58] on div "Slide 1 Science Trivia Challenge This presentation will take you through a seri…" at bounding box center [219, 117] width 308 height 192
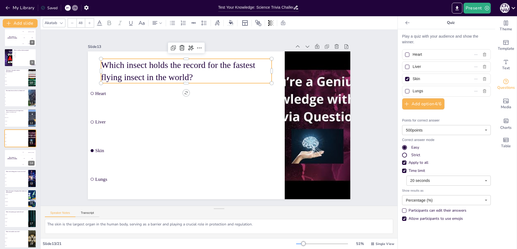
click at [429, 52] on input "Heart" at bounding box center [438, 55] width 50 height 8
click at [431, 66] on input "Liver" at bounding box center [438, 67] width 50 height 8
click at [429, 78] on input "Skin" at bounding box center [438, 79] width 50 height 8
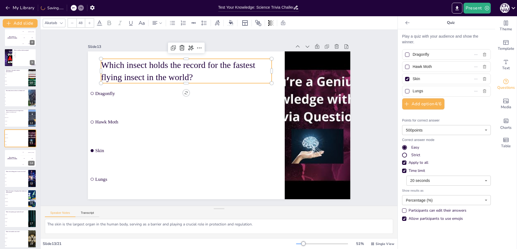
click at [429, 78] on input "Skin" at bounding box center [438, 79] width 50 height 8
click at [433, 89] on input "Lungs" at bounding box center [438, 91] width 50 height 8
click at [433, 90] on input "Lungs" at bounding box center [438, 91] width 50 height 8
click at [405, 54] on div at bounding box center [407, 54] width 4 height 4
click at [413, 54] on input "Dragonfly" at bounding box center [438, 55] width 50 height 8
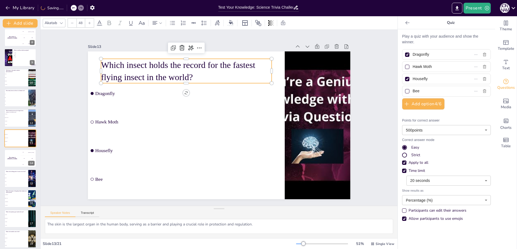
click at [406, 80] on div at bounding box center [407, 79] width 3 height 3
click at [413, 80] on input "Housefly" at bounding box center [438, 79] width 50 height 8
drag, startPoint x: 22, startPoint y: 163, endPoint x: 21, endPoint y: 166, distance: 3.9
click at [22, 162] on div "300 Niels" at bounding box center [28, 165] width 16 height 6
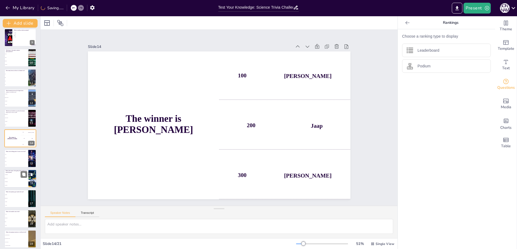
click at [20, 172] on p "What is the name of the galaxy that contains our Solar System?" at bounding box center [16, 171] width 21 height 3
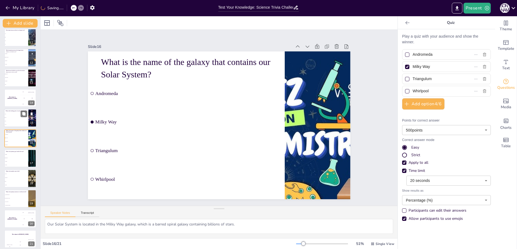
click at [15, 120] on li "80°C" at bounding box center [16, 122] width 24 height 4
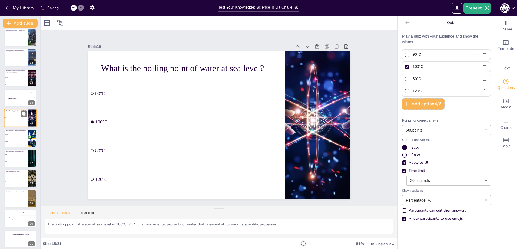
scroll to position [184, 0]
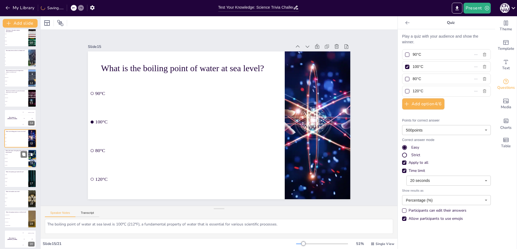
click at [21, 159] on li "Milky Way" at bounding box center [16, 158] width 24 height 4
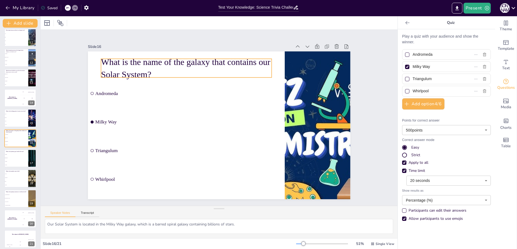
click at [151, 70] on p "What is the name of the galaxy that contains our Solar System?" at bounding box center [203, 60] width 170 height 76
click at [151, 70] on p "What is the name of the galaxy that contains our Solar System?" at bounding box center [192, 65] width 172 height 42
click at [153, 71] on p "What is the name of the galaxy that contains our Solar System?" at bounding box center [192, 65] width 172 height 42
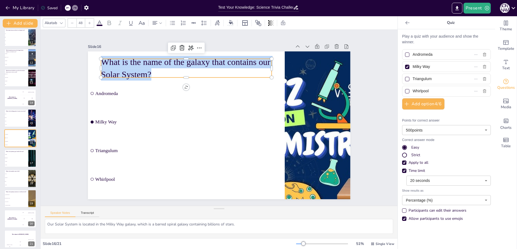
drag, startPoint x: 153, startPoint y: 71, endPoint x: 104, endPoint y: 56, distance: 51.4
click at [104, 56] on div "Andromeda Milky Way Triangulum Whirlpool What is the name of the galaxy that co…" at bounding box center [218, 125] width 276 height 174
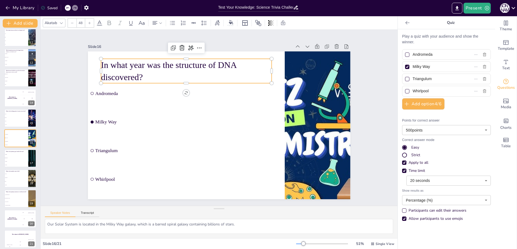
click at [431, 55] on input "Andromeda" at bounding box center [438, 55] width 50 height 8
click at [436, 66] on input "Milky Way" at bounding box center [438, 67] width 50 height 8
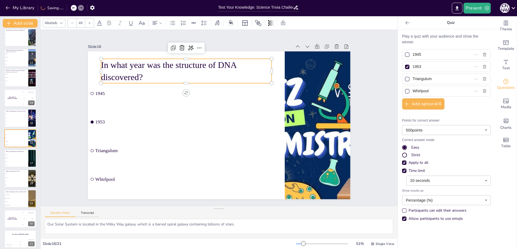
click at [442, 79] on input "Triangulum" at bounding box center [438, 79] width 50 height 8
click at [434, 88] on input "Whirlpool" at bounding box center [438, 91] width 50 height 8
click at [11, 159] on li "Hydrogen" at bounding box center [16, 158] width 24 height 4
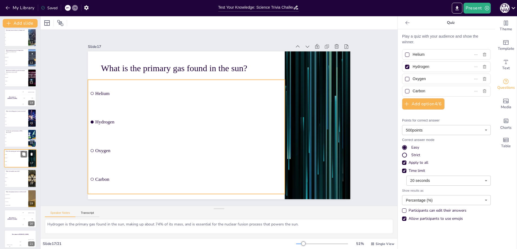
scroll to position [208, 0]
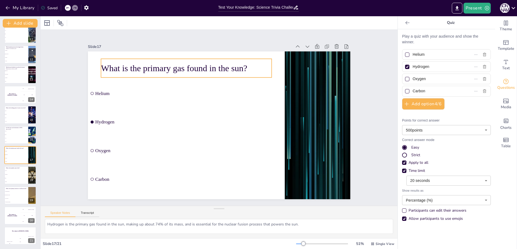
click at [232, 68] on p "What is the primary gas found in the sun?" at bounding box center [256, 71] width 64 height 166
click at [232, 68] on p "What is the primary gas found in the sun?" at bounding box center [191, 65] width 171 height 30
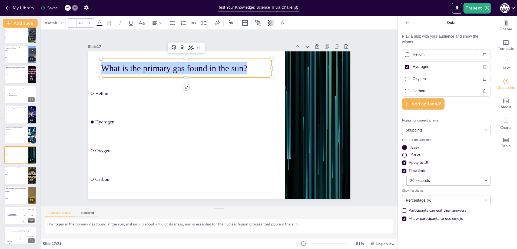
drag, startPoint x: 251, startPoint y: 64, endPoint x: 56, endPoint y: 50, distance: 195.0
click at [56, 50] on div "Slide 1 Science Trivia Challenge This presentation will take you through a seri…" at bounding box center [219, 118] width 374 height 212
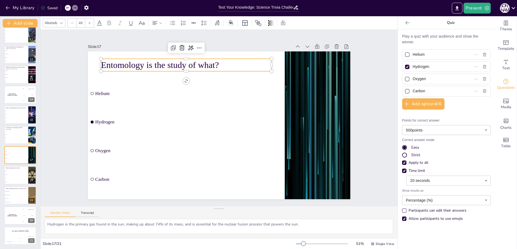
click at [424, 53] on input "Helium" at bounding box center [438, 55] width 50 height 8
click at [441, 65] on input "Hydrogen" at bounding box center [438, 67] width 50 height 8
click at [441, 77] on input "Oxygen" at bounding box center [438, 79] width 50 height 8
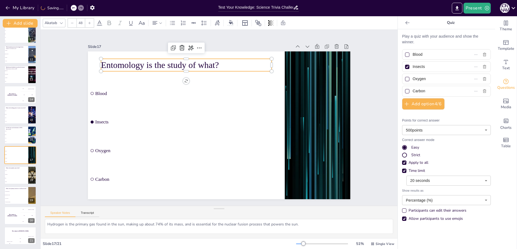
click at [441, 77] on input "Oxygen" at bounding box center [438, 79] width 50 height 8
click at [440, 93] on input "Carbon" at bounding box center [438, 91] width 50 height 8
click at [12, 175] on li "Molecule" at bounding box center [16, 174] width 24 height 4
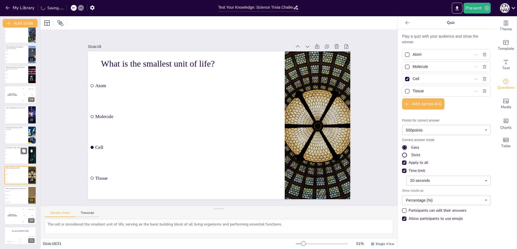
click at [19, 152] on li "Blood" at bounding box center [16, 151] width 24 height 4
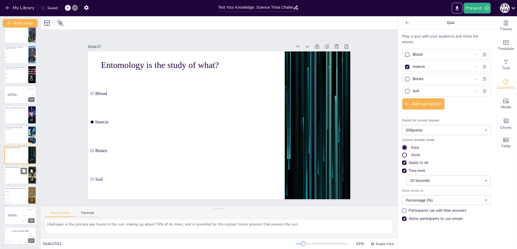
click at [14, 176] on li "Cell" at bounding box center [16, 178] width 24 height 4
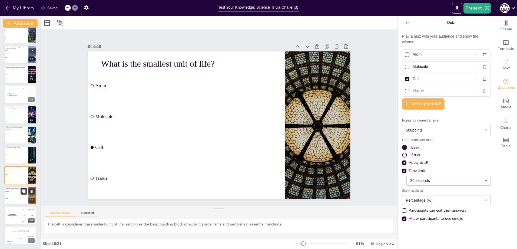
click at [21, 194] on button at bounding box center [24, 191] width 6 height 6
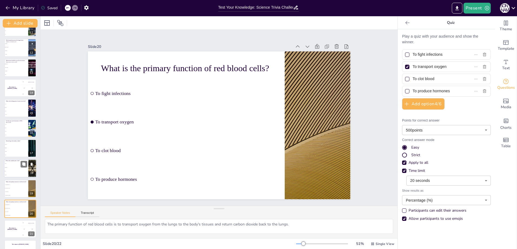
scroll to position [228, 0]
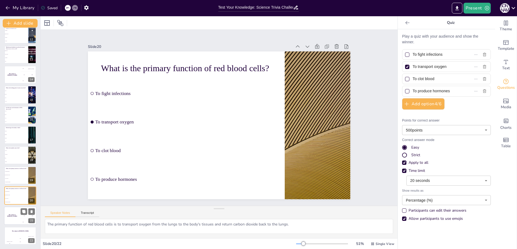
click at [24, 215] on div "200 Jaap" at bounding box center [28, 216] width 16 height 6
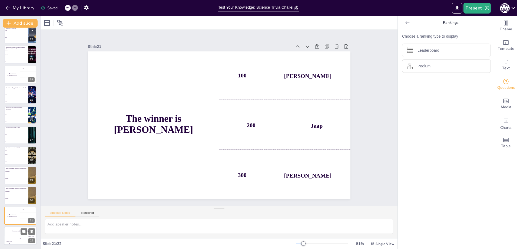
click at [16, 239] on div "200" at bounding box center [20, 242] width 11 height 6
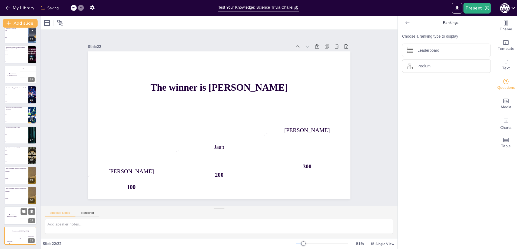
click at [12, 219] on div "The winner is [PERSON_NAME]" at bounding box center [12, 215] width 16 height 18
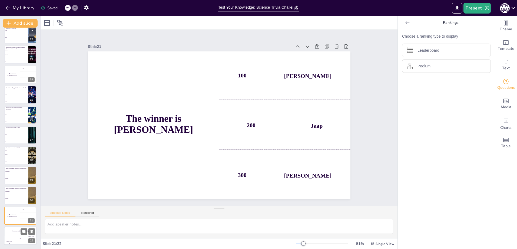
click at [16, 231] on h4 "The winner is [PERSON_NAME]" at bounding box center [20, 230] width 32 height 1
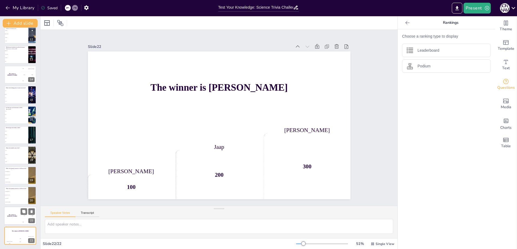
click at [17, 217] on div "The winner is [PERSON_NAME]" at bounding box center [12, 215] width 16 height 18
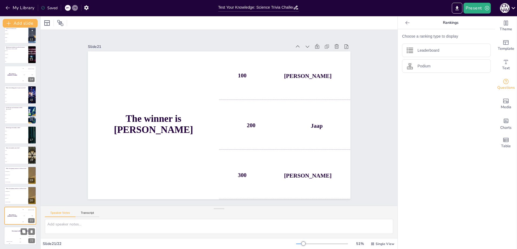
click at [20, 237] on div "Jaap 200" at bounding box center [20, 240] width 11 height 9
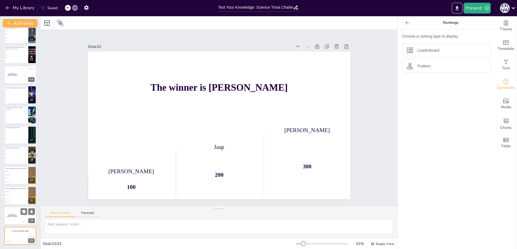
click at [16, 217] on div "The winner is [PERSON_NAME]" at bounding box center [12, 215] width 16 height 18
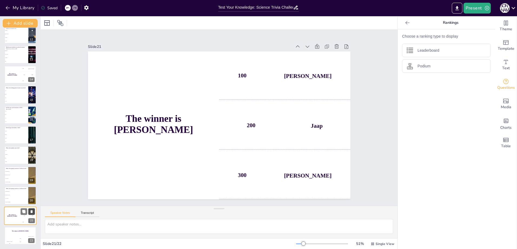
click at [32, 213] on icon at bounding box center [32, 211] width 4 height 4
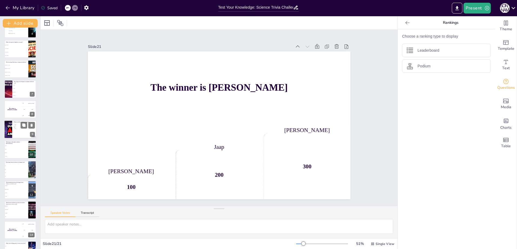
scroll to position [0, 0]
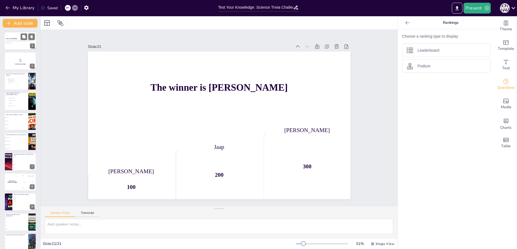
click at [19, 44] on div "This presentation will take you through a series of engaging science trivia que…" at bounding box center [20, 41] width 29 height 5
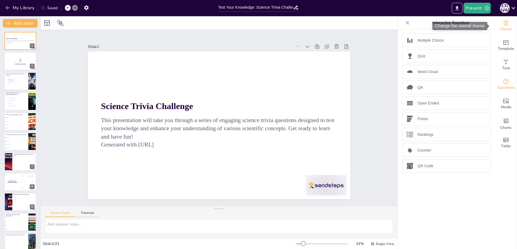
click at [506, 27] on span "Theme" at bounding box center [506, 29] width 12 height 6
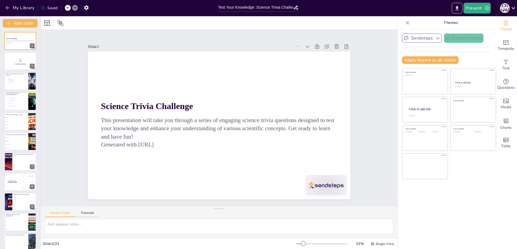
click at [435, 37] on icon "button" at bounding box center [437, 37] width 5 height 5
click at [406, 23] on div at bounding box center [407, 22] width 9 height 9
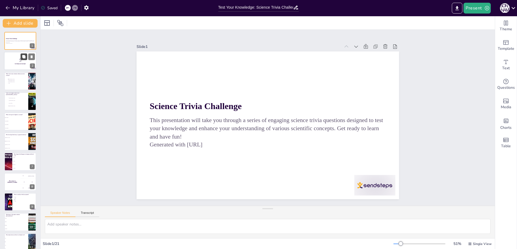
click at [22, 57] on icon at bounding box center [24, 57] width 4 height 4
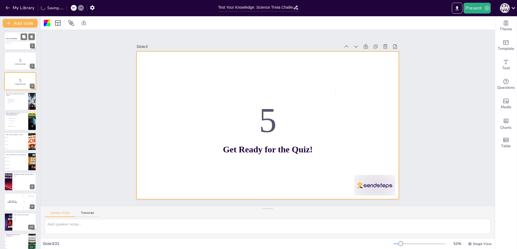
click at [22, 44] on div at bounding box center [20, 41] width 32 height 18
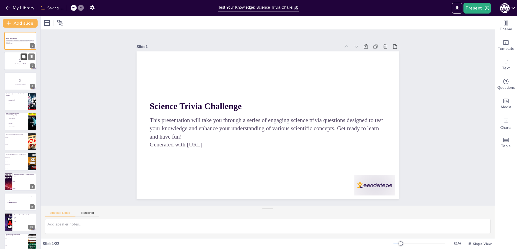
click at [24, 58] on icon at bounding box center [23, 56] width 3 height 3
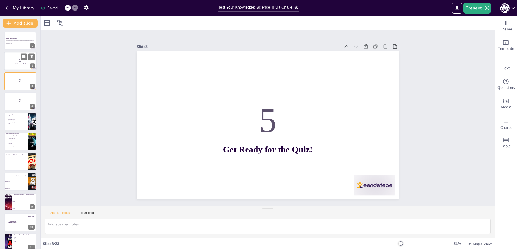
click at [18, 60] on p "5" at bounding box center [20, 60] width 29 height 6
click at [18, 39] on div "This presentation will take you through a series of engaging science trivia que…" at bounding box center [20, 41] width 29 height 5
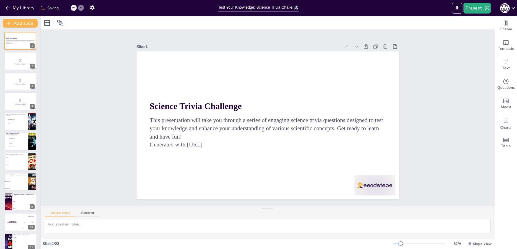
drag, startPoint x: 18, startPoint y: 39, endPoint x: 196, endPoint y: 70, distance: 179.8
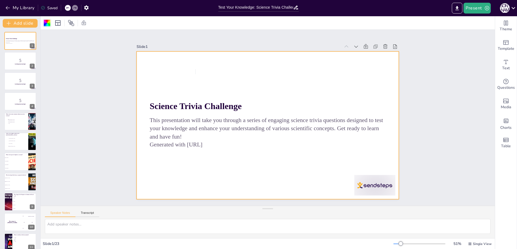
click at [46, 24] on div at bounding box center [47, 23] width 6 height 6
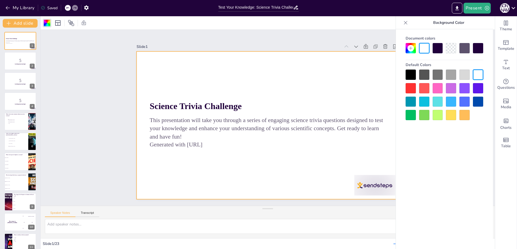
click at [478, 48] on div at bounding box center [478, 48] width 10 height 10
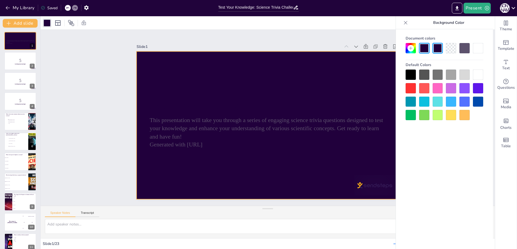
click at [427, 48] on div at bounding box center [424, 48] width 10 height 10
click at [10, 64] on p "Get Ready for the Quiz!" at bounding box center [20, 64] width 29 height 2
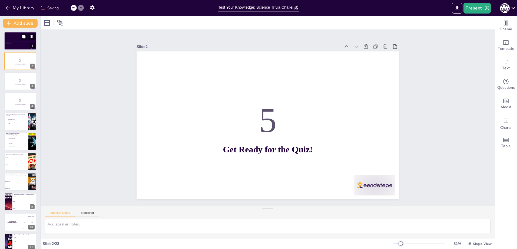
click at [18, 36] on div at bounding box center [20, 41] width 32 height 18
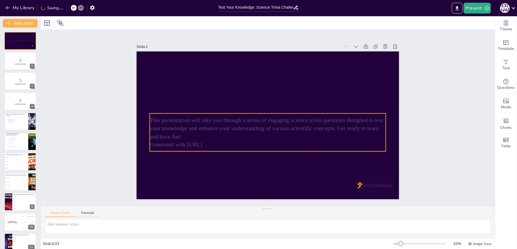
click at [223, 140] on p "Generated with [URL]" at bounding box center [268, 144] width 236 height 8
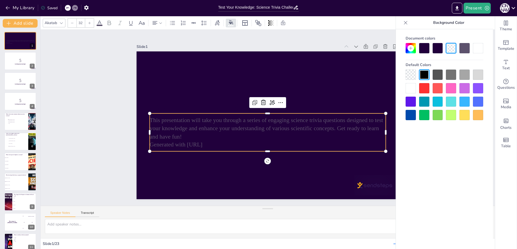
click at [477, 49] on div at bounding box center [478, 48] width 10 height 10
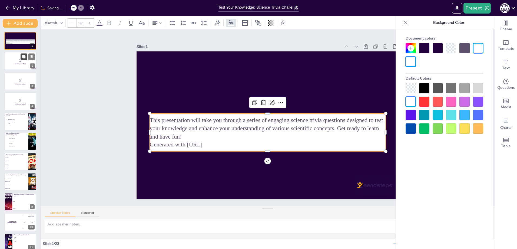
click at [23, 58] on icon at bounding box center [24, 57] width 4 height 4
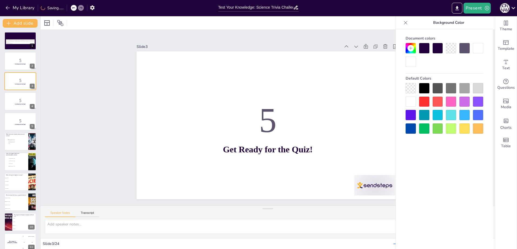
click at [423, 88] on div at bounding box center [424, 88] width 10 height 10
click at [16, 64] on strong "Get Ready for the Quiz!" at bounding box center [20, 63] width 11 height 1
click at [14, 79] on p "5" at bounding box center [20, 80] width 29 height 6
click at [23, 105] on div at bounding box center [20, 101] width 32 height 18
click at [25, 118] on icon at bounding box center [23, 117] width 3 height 3
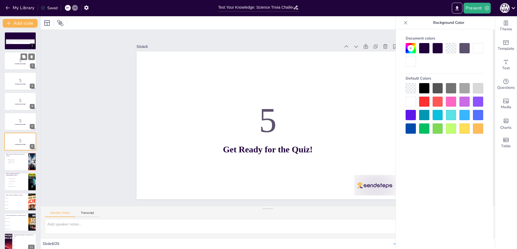
click at [19, 65] on div at bounding box center [20, 61] width 32 height 18
click at [31, 57] on icon at bounding box center [32, 56] width 2 height 3
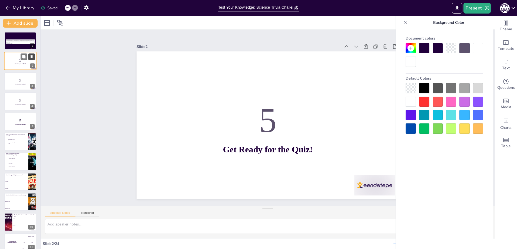
click at [31, 57] on icon at bounding box center [32, 56] width 2 height 3
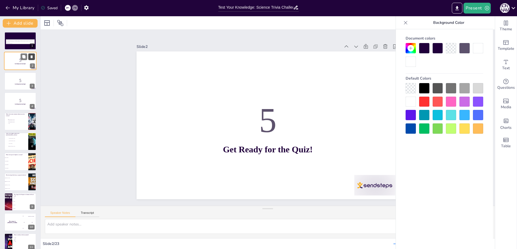
click at [31, 57] on icon at bounding box center [32, 56] width 2 height 3
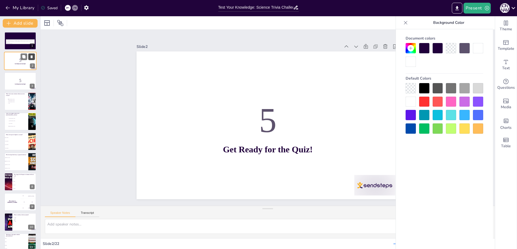
click at [31, 57] on icon at bounding box center [32, 56] width 2 height 3
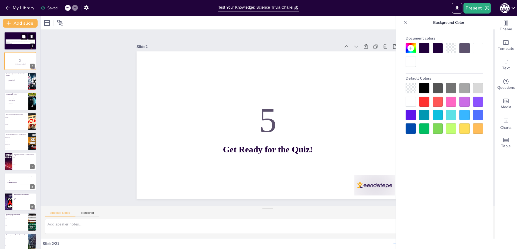
click at [26, 40] on p "This presentation will take you through a series of engaging science trivia que…" at bounding box center [20, 41] width 29 height 3
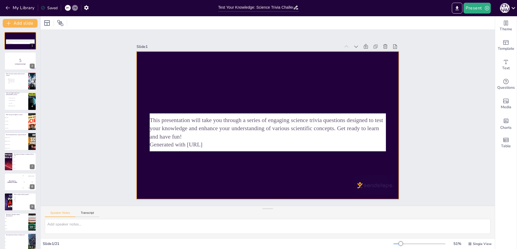
click at [229, 76] on div at bounding box center [267, 124] width 288 height 199
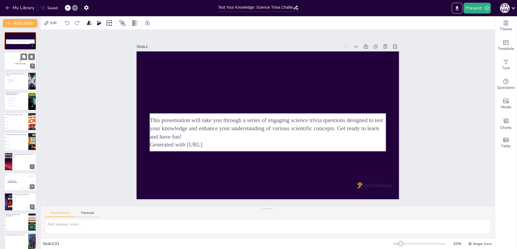
click at [15, 62] on p "5" at bounding box center [20, 60] width 29 height 6
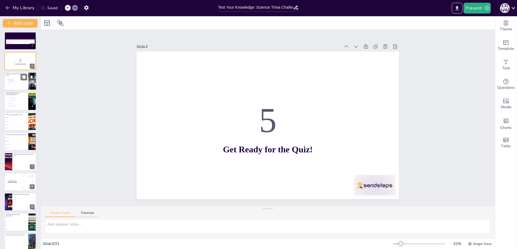
click at [21, 87] on div at bounding box center [20, 81] width 32 height 18
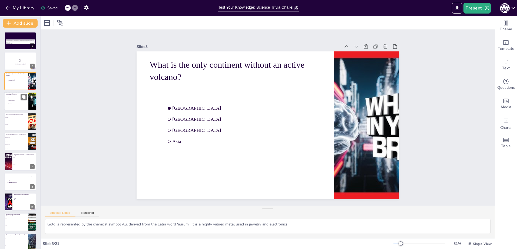
click at [20, 99] on li "[GEOGRAPHIC_DATA]" at bounding box center [16, 100] width 16 height 3
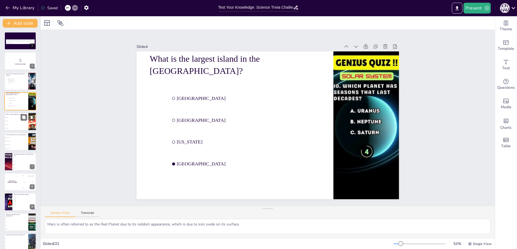
click at [10, 123] on li "450,000 km/s" at bounding box center [16, 125] width 24 height 4
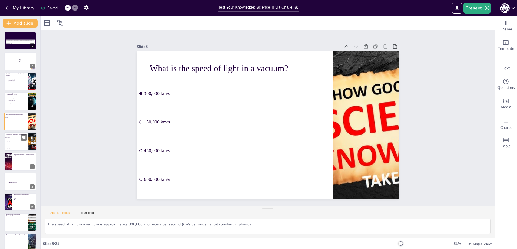
click at [12, 136] on li "[PERSON_NAME]" at bounding box center [16, 138] width 24 height 4
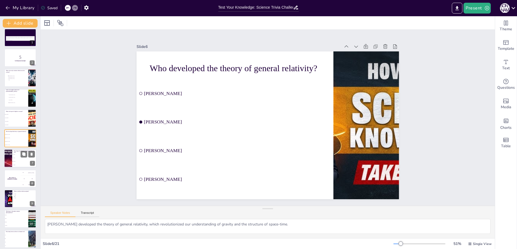
click at [15, 155] on li "60 Days" at bounding box center [24, 155] width 24 height 4
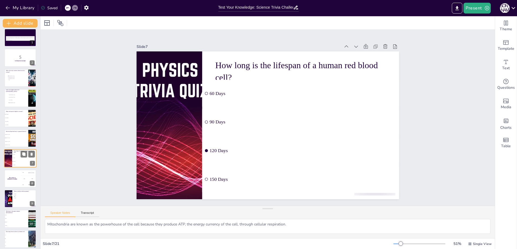
scroll to position [23, 0]
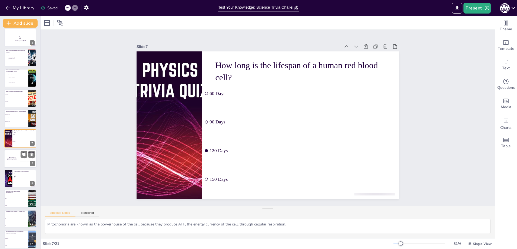
click at [14, 160] on div "The winner is [PERSON_NAME]" at bounding box center [12, 158] width 16 height 18
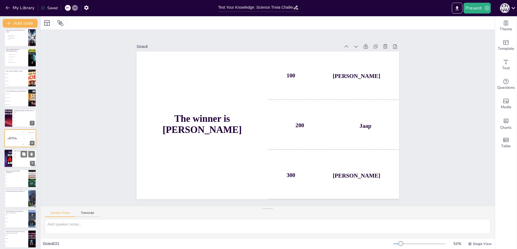
click at [11, 156] on div at bounding box center [8, 158] width 32 height 18
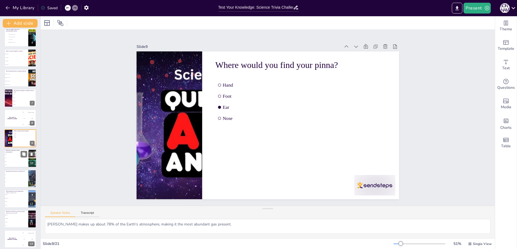
click at [15, 162] on li "Leaves" at bounding box center [16, 162] width 24 height 4
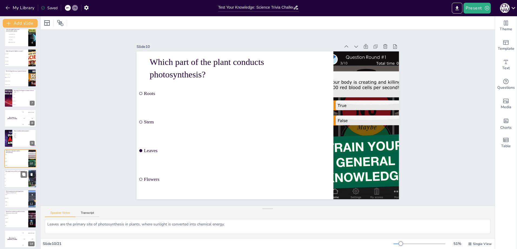
scroll to position [84, 0]
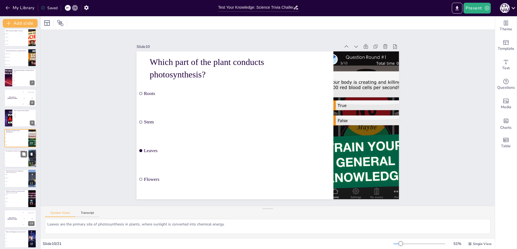
click at [13, 162] on li "28" at bounding box center [16, 162] width 24 height 4
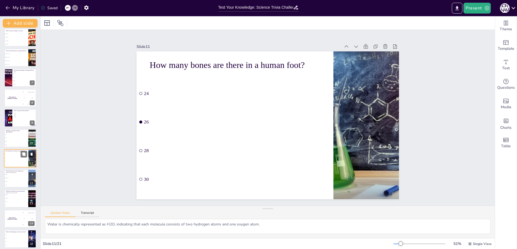
scroll to position [104, 0]
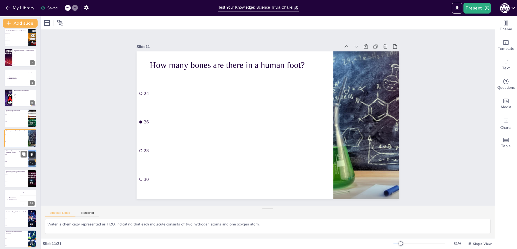
click at [17, 159] on li "Sperm Whale" at bounding box center [16, 158] width 24 height 4
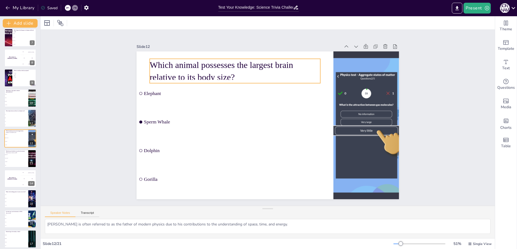
click at [242, 72] on p "Which animal possesses the largest brain relative to its body size?" at bounding box center [235, 71] width 171 height 25
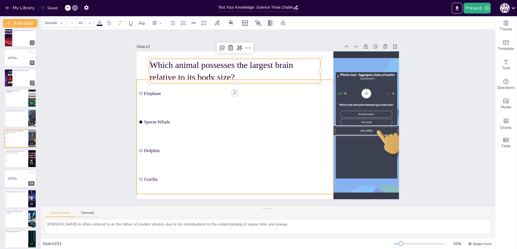
click at [139, 86] on li "Elephant" at bounding box center [237, 90] width 199 height 48
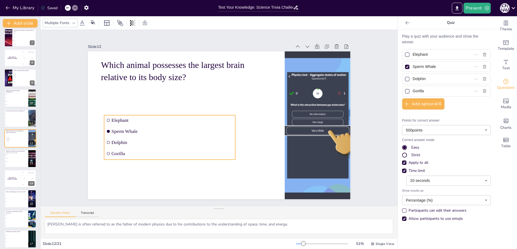
drag, startPoint x: 150, startPoint y: 79, endPoint x: 166, endPoint y: 114, distance: 39.1
click at [166, 114] on li "Elephant" at bounding box center [170, 115] width 132 height 24
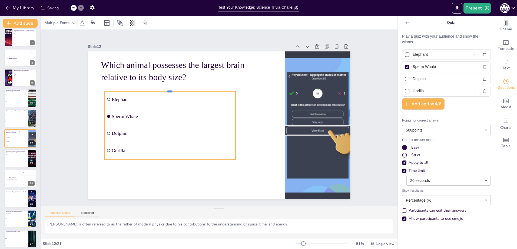
drag, startPoint x: 166, startPoint y: 113, endPoint x: 171, endPoint y: 89, distance: 24.4
click at [171, 89] on div at bounding box center [176, 80] width 129 height 32
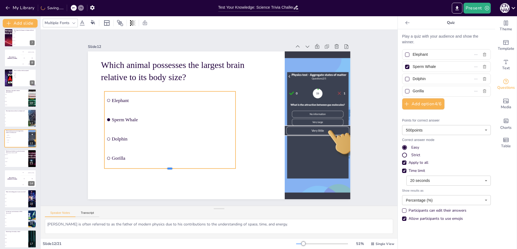
drag, startPoint x: 165, startPoint y: 158, endPoint x: 165, endPoint y: 168, distance: 9.5
click at [165, 168] on div at bounding box center [169, 170] width 131 height 4
drag, startPoint x: 231, startPoint y: 129, endPoint x: 236, endPoint y: 130, distance: 4.9
click at [236, 130] on li "Dolphin" at bounding box center [173, 139] width 131 height 18
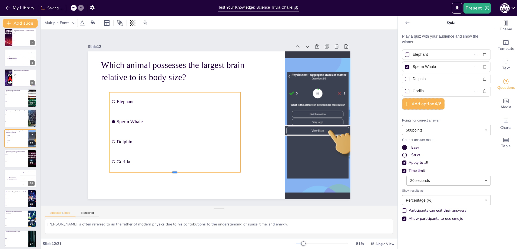
drag, startPoint x: 170, startPoint y: 134, endPoint x: 172, endPoint y: 170, distance: 35.7
click at [172, 172] on div at bounding box center [174, 174] width 131 height 4
click at [24, 159] on li "Hawk Moth" at bounding box center [16, 158] width 24 height 4
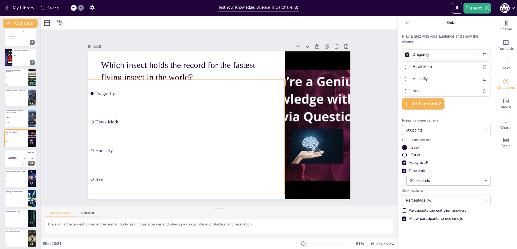
click at [157, 99] on ul "Dragonfly Hawk Moth Housefly Bee" at bounding box center [186, 137] width 197 height 114
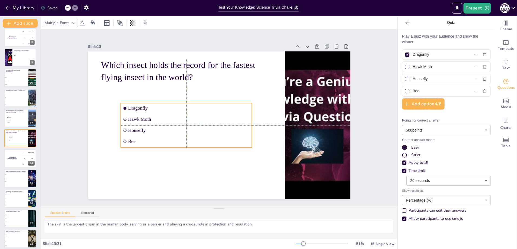
drag, startPoint x: 161, startPoint y: 109, endPoint x: 194, endPoint y: 133, distance: 41.1
click at [194, 133] on li "Housefly" at bounding box center [186, 130] width 131 height 10
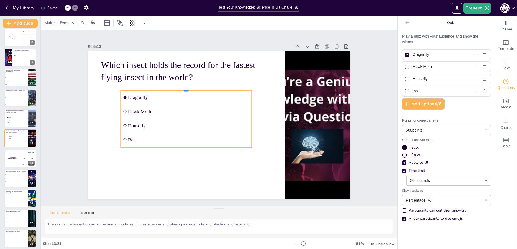
drag, startPoint x: 184, startPoint y: 100, endPoint x: 185, endPoint y: 88, distance: 12.5
click at [185, 88] on div at bounding box center [189, 85] width 131 height 18
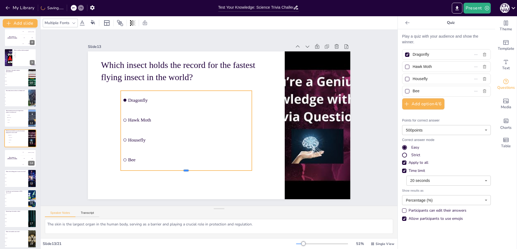
drag, startPoint x: 183, startPoint y: 147, endPoint x: 175, endPoint y: 163, distance: 17.8
click at [181, 170] on div at bounding box center [180, 169] width 131 height 18
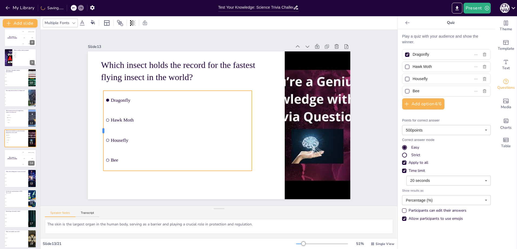
drag, startPoint x: 117, startPoint y: 127, endPoint x: 99, endPoint y: 125, distance: 17.7
click at [99, 125] on div at bounding box center [101, 105] width 21 height 79
click at [15, 157] on div "The winner is [PERSON_NAME]" at bounding box center [12, 158] width 16 height 18
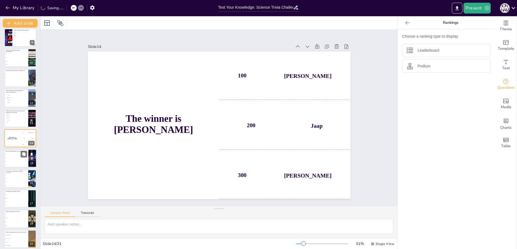
click at [11, 156] on li "90°C" at bounding box center [16, 155] width 24 height 4
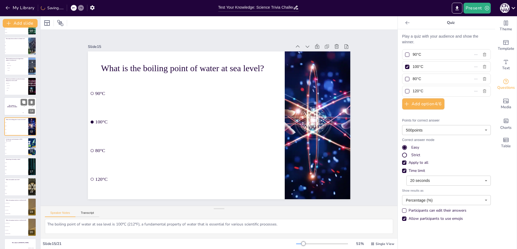
scroll to position [208, 0]
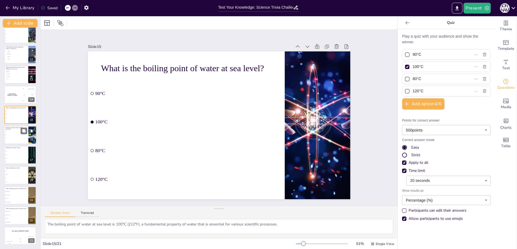
click at [17, 132] on li "1945" at bounding box center [16, 131] width 24 height 4
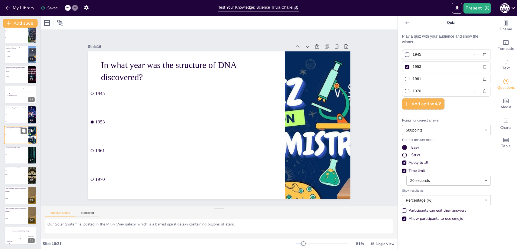
scroll to position [205, 0]
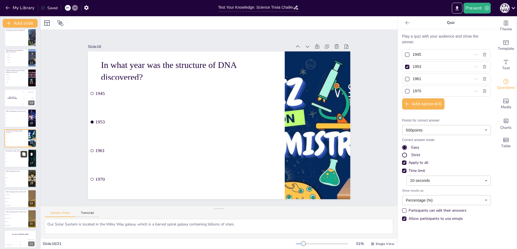
click at [21, 156] on button at bounding box center [24, 154] width 6 height 6
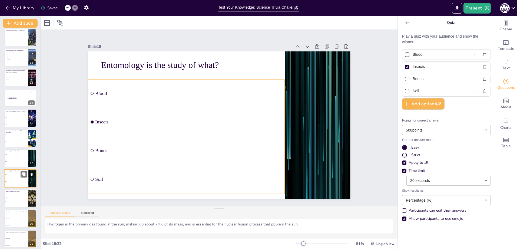
scroll to position [228, 0]
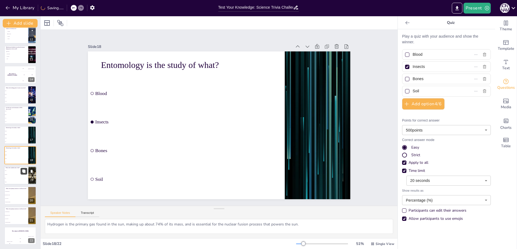
click at [21, 172] on button at bounding box center [24, 171] width 6 height 6
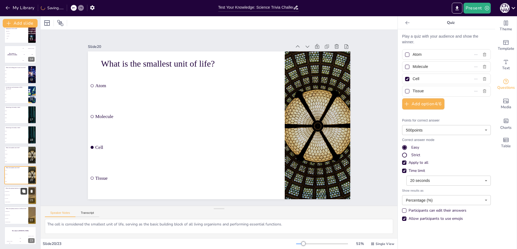
click at [22, 191] on button at bounding box center [24, 191] width 6 height 6
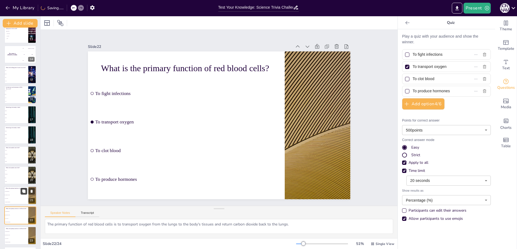
scroll to position [268, 0]
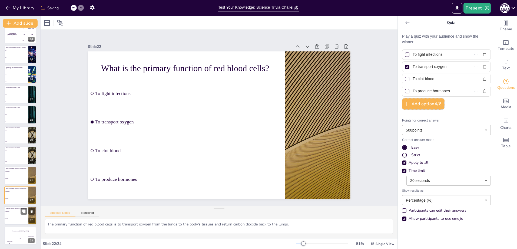
click at [14, 212] on li "To fight infections" at bounding box center [16, 212] width 24 height 4
click at [32, 210] on icon at bounding box center [32, 211] width 4 height 4
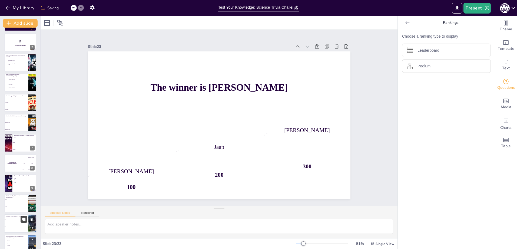
scroll to position [0, 0]
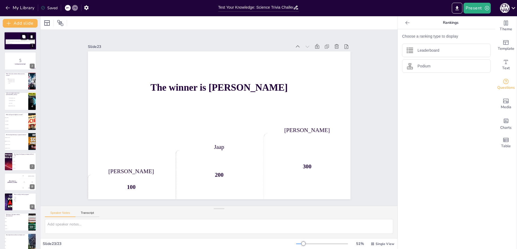
click at [15, 42] on p "This presentation will take you through a series of engaging science trivia que…" at bounding box center [20, 41] width 29 height 3
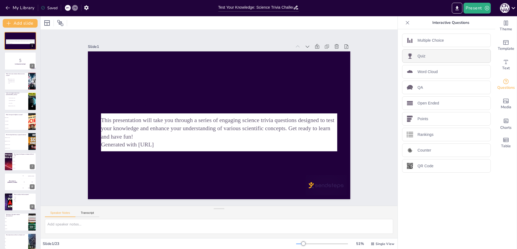
click at [434, 53] on div "Quiz" at bounding box center [446, 56] width 89 height 14
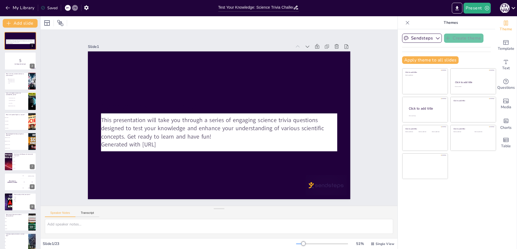
click at [406, 24] on icon at bounding box center [407, 22] width 5 height 5
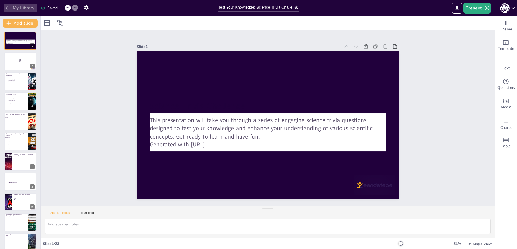
click at [6, 6] on icon "button" at bounding box center [7, 7] width 5 height 5
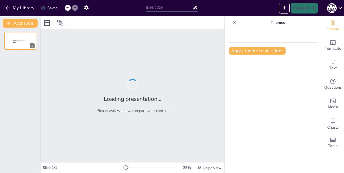
type input "Test Your Knowledge: Science Trivia Challenge"
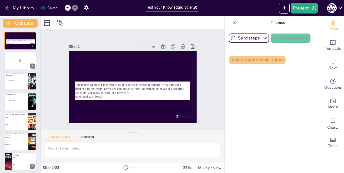
checkbox input "true"
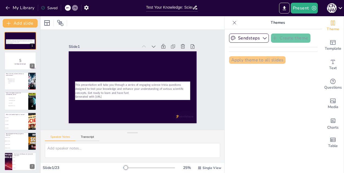
checkbox input "true"
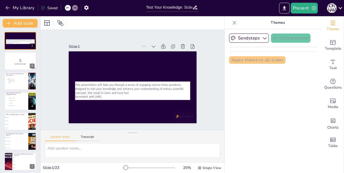
checkbox input "true"
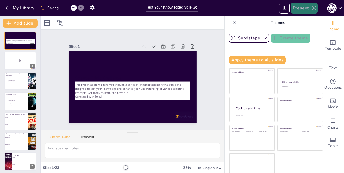
click at [315, 6] on icon "button" at bounding box center [313, 7] width 5 height 5
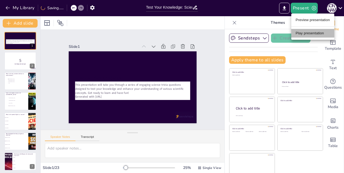
click at [312, 34] on li "Play presentation" at bounding box center [312, 33] width 43 height 9
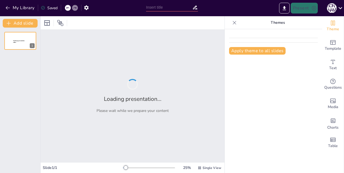
type input "Test Your Knowledge: Science Trivia Challenge"
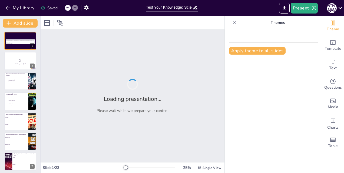
checkbox input "true"
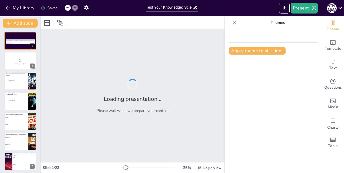
checkbox input "true"
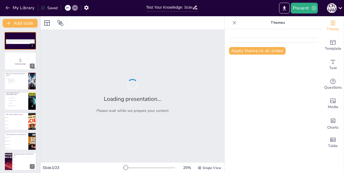
checkbox input "true"
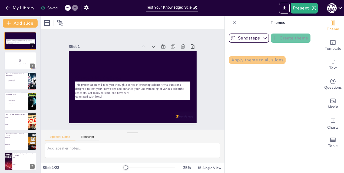
checkbox input "true"
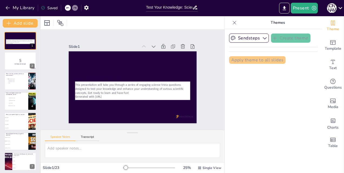
checkbox input "true"
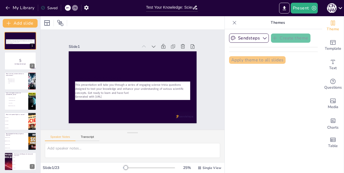
checkbox input "true"
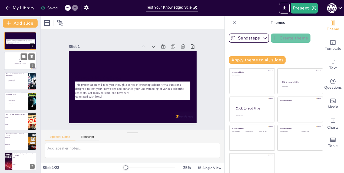
checkbox input "true"
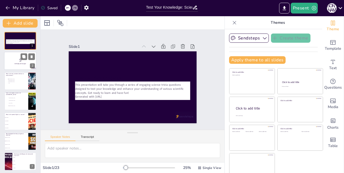
checkbox input "true"
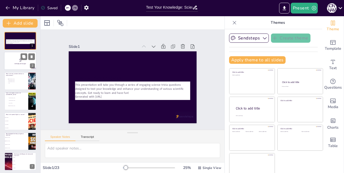
checkbox input "true"
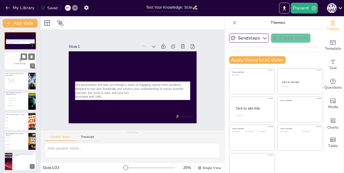
checkbox input "true"
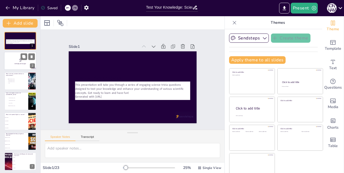
checkbox input "true"
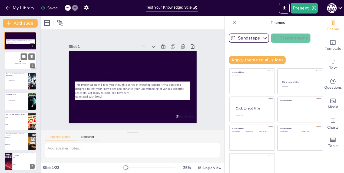
checkbox input "true"
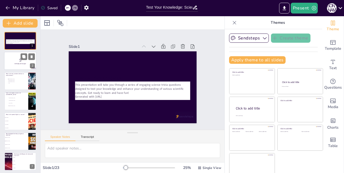
checkbox input "true"
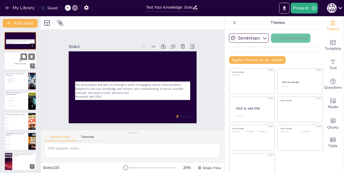
checkbox input "true"
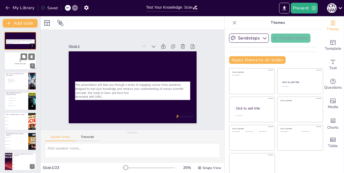
checkbox input "true"
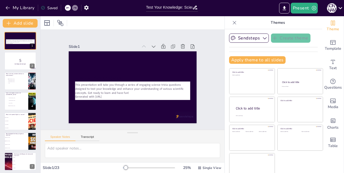
checkbox input "true"
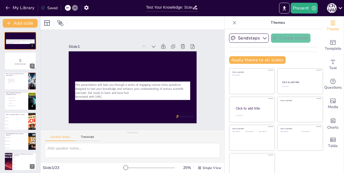
checkbox input "true"
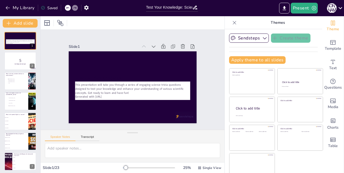
checkbox input "true"
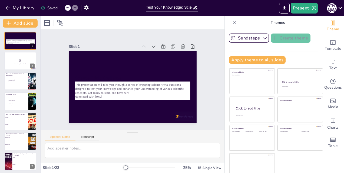
checkbox input "true"
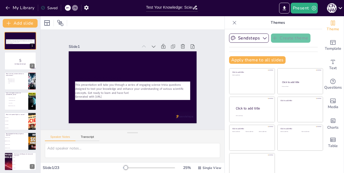
checkbox input "true"
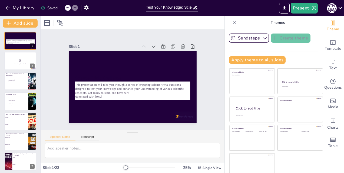
checkbox input "true"
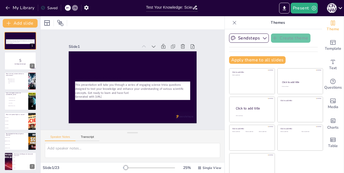
checkbox input "true"
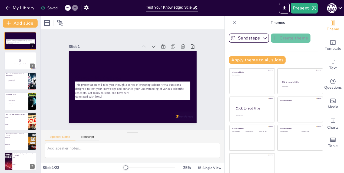
checkbox input "true"
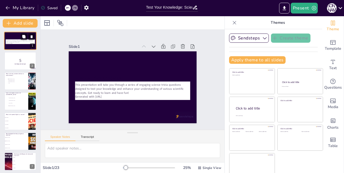
checkbox input "true"
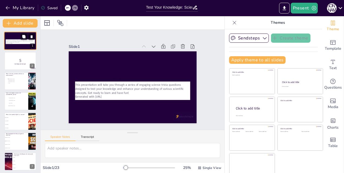
checkbox input "true"
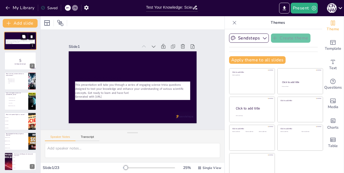
checkbox input "true"
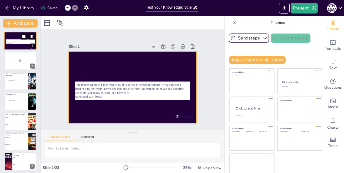
checkbox input "true"
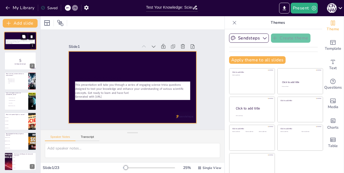
checkbox input "true"
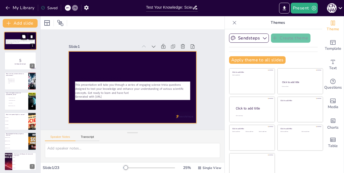
checkbox input "true"
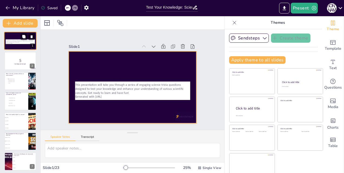
checkbox input "true"
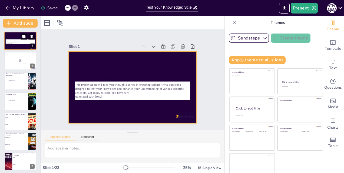
checkbox input "true"
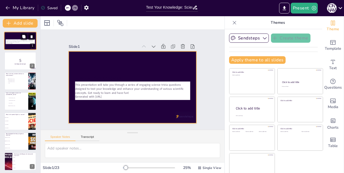
checkbox input "true"
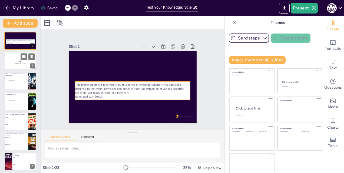
checkbox input "true"
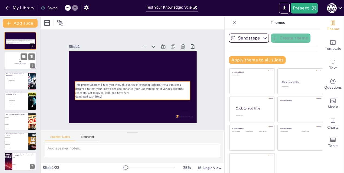
checkbox input "true"
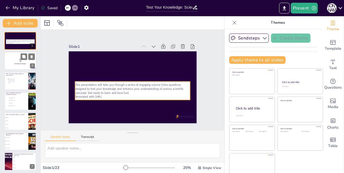
checkbox input "true"
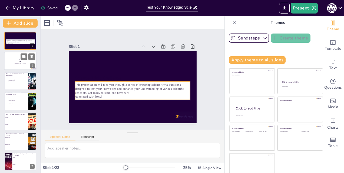
checkbox input "true"
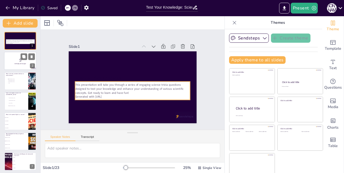
checkbox input "true"
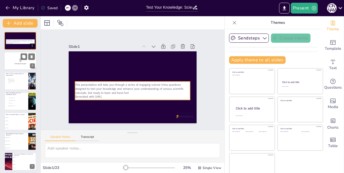
checkbox input "true"
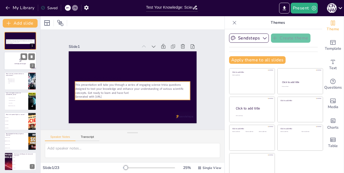
checkbox input "true"
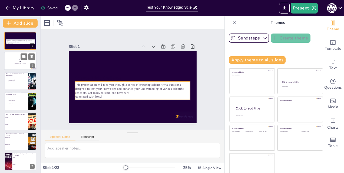
checkbox input "true"
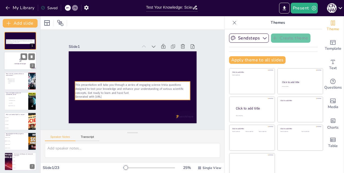
checkbox input "true"
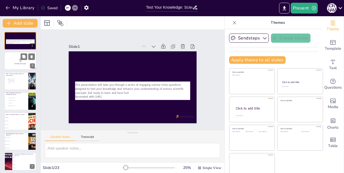
checkbox input "true"
click at [16, 81] on span "[GEOGRAPHIC_DATA]" at bounding box center [15, 81] width 15 height 1
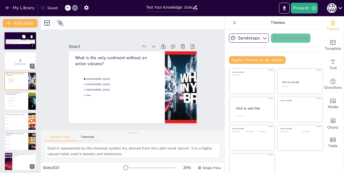
click at [17, 42] on p "This presentation will take you through a series of engaging science trivia que…" at bounding box center [20, 41] width 29 height 3
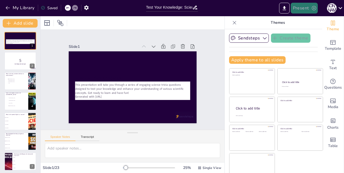
click at [306, 9] on button "Present" at bounding box center [304, 8] width 27 height 11
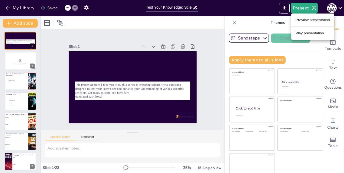
click at [17, 23] on div at bounding box center [172, 86] width 344 height 173
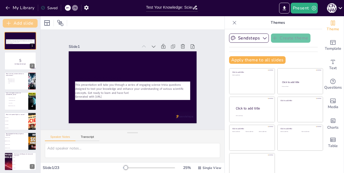
click at [17, 23] on button "Add slide" at bounding box center [20, 23] width 35 height 9
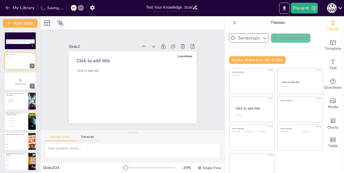
click at [262, 40] on icon "button" at bounding box center [264, 37] width 5 height 5
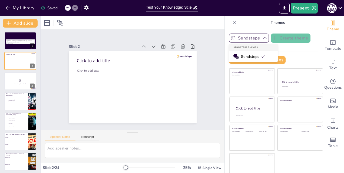
click at [248, 40] on button "Sendsteps" at bounding box center [249, 38] width 40 height 9
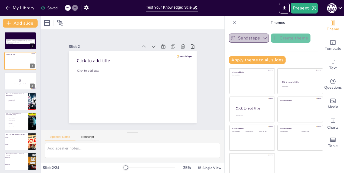
click at [253, 40] on button "Sendsteps" at bounding box center [249, 38] width 40 height 9
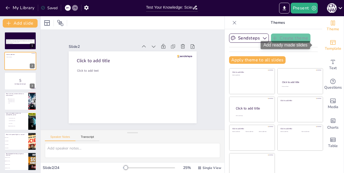
click at [325, 49] on span "Template" at bounding box center [333, 49] width 17 height 6
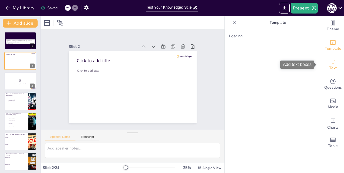
click at [329, 70] on span "Text" at bounding box center [333, 68] width 8 height 6
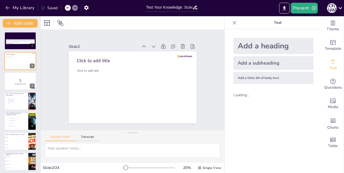
click at [232, 21] on icon at bounding box center [234, 22] width 5 height 5
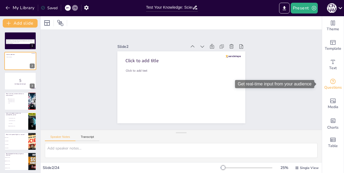
click at [330, 87] on span "Questions" at bounding box center [333, 88] width 18 height 6
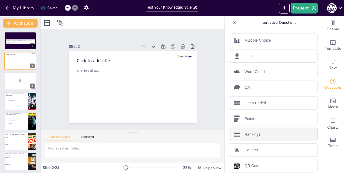
scroll to position [2, 0]
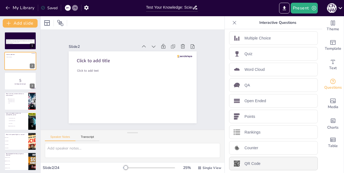
click at [262, 164] on div "QR Code" at bounding box center [273, 164] width 89 height 14
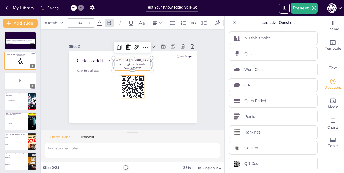
click at [128, 90] on rect at bounding box center [132, 87] width 23 height 23
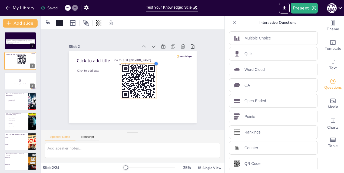
click at [152, 70] on div "Click to add title Click to add text Go to https://sendsteps.me and login with …" at bounding box center [133, 87] width 128 height 72
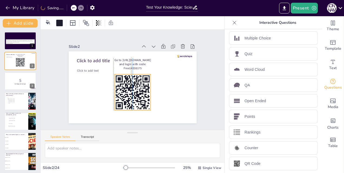
drag, startPoint x: 132, startPoint y: 72, endPoint x: 126, endPoint y: 84, distance: 13.0
click at [126, 84] on icon at bounding box center [132, 92] width 36 height 36
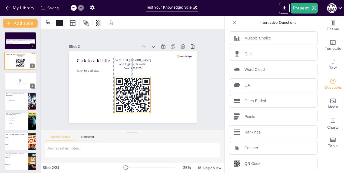
drag, startPoint x: 132, startPoint y: 83, endPoint x: 130, endPoint y: 85, distance: 2.9
click at [130, 85] on icon at bounding box center [131, 95] width 40 height 40
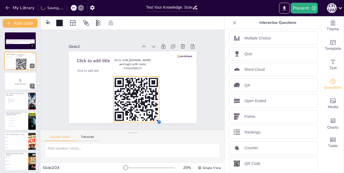
drag, startPoint x: 146, startPoint y: 110, endPoint x: 156, endPoint y: 114, distance: 10.8
click at [156, 114] on div "Click to add title Click to add text Go to https://sendsteps.me and login with …" at bounding box center [133, 87] width 128 height 72
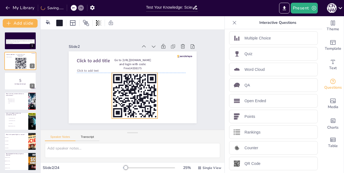
drag, startPoint x: 139, startPoint y: 99, endPoint x: 137, endPoint y: 95, distance: 3.9
click at [137, 95] on rect at bounding box center [135, 96] width 46 height 46
click at [305, 4] on button "Present" at bounding box center [304, 8] width 27 height 11
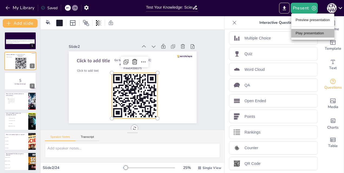
click at [315, 31] on li "Play presentation" at bounding box center [312, 33] width 43 height 9
